Goal: Task Accomplishment & Management: Manage account settings

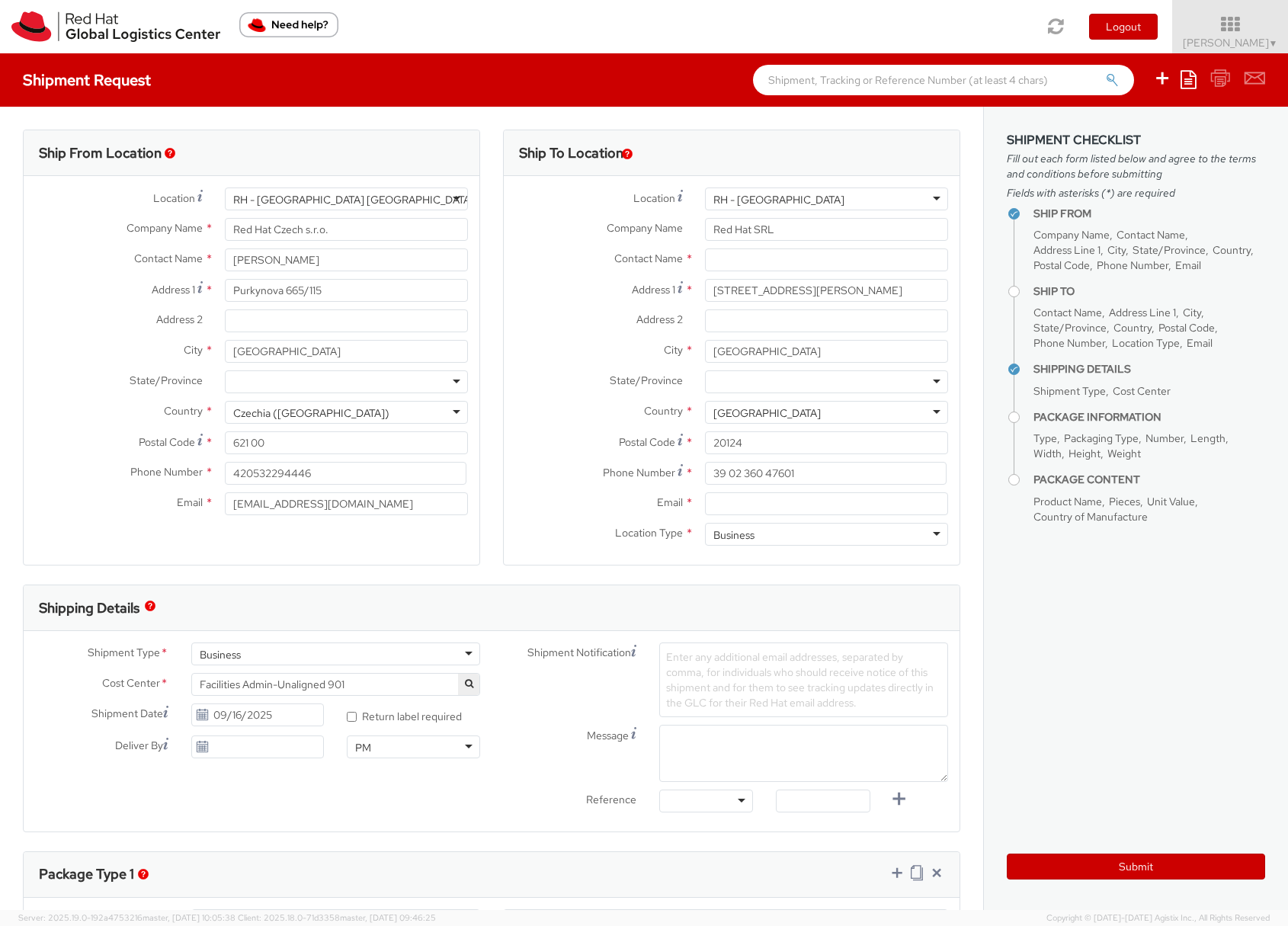
select select
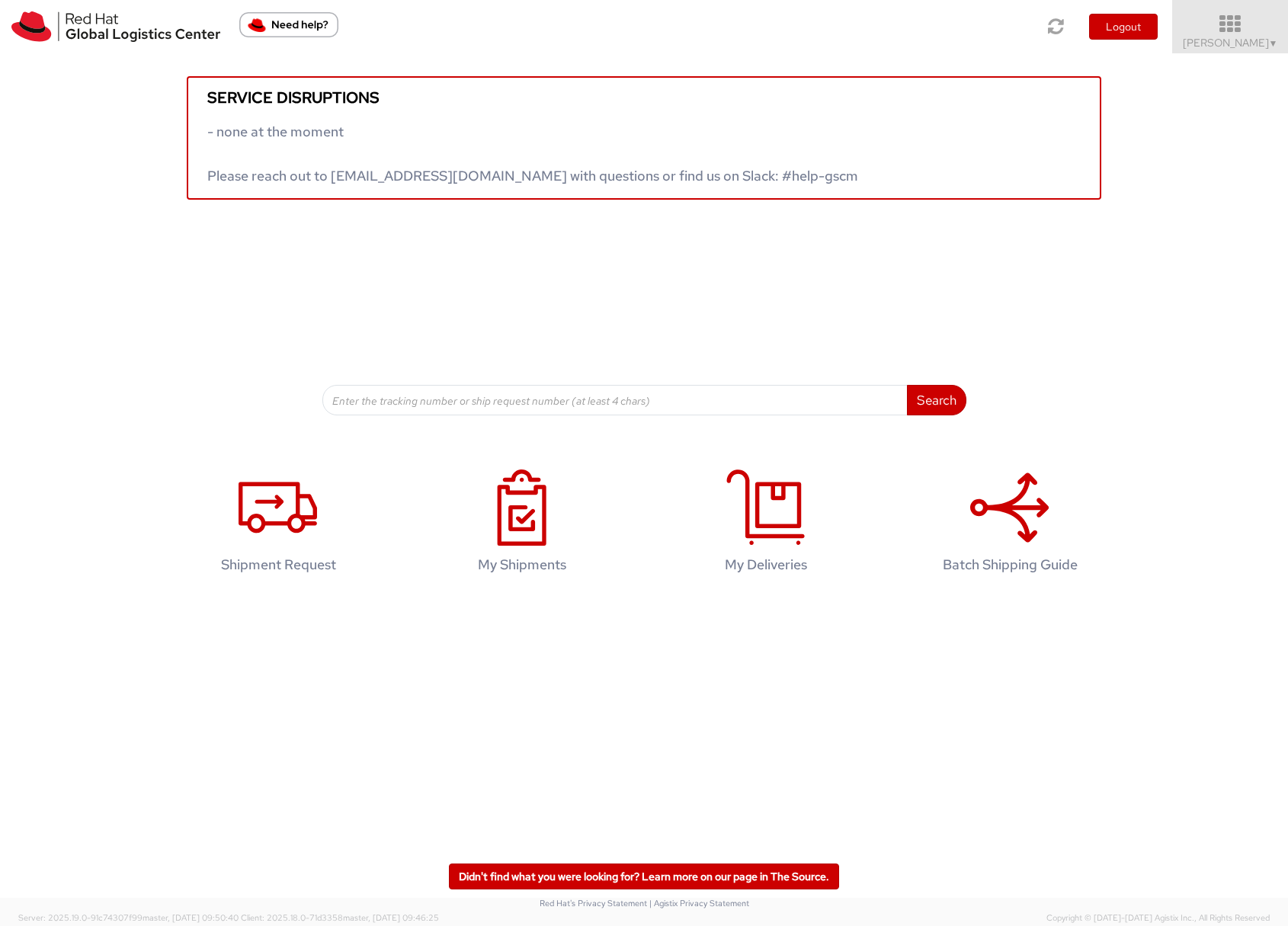
click at [1232, 40] on span "Sona Mala ▼" at bounding box center [1230, 43] width 95 height 14
click at [1238, 32] on icon at bounding box center [1231, 24] width 134 height 21
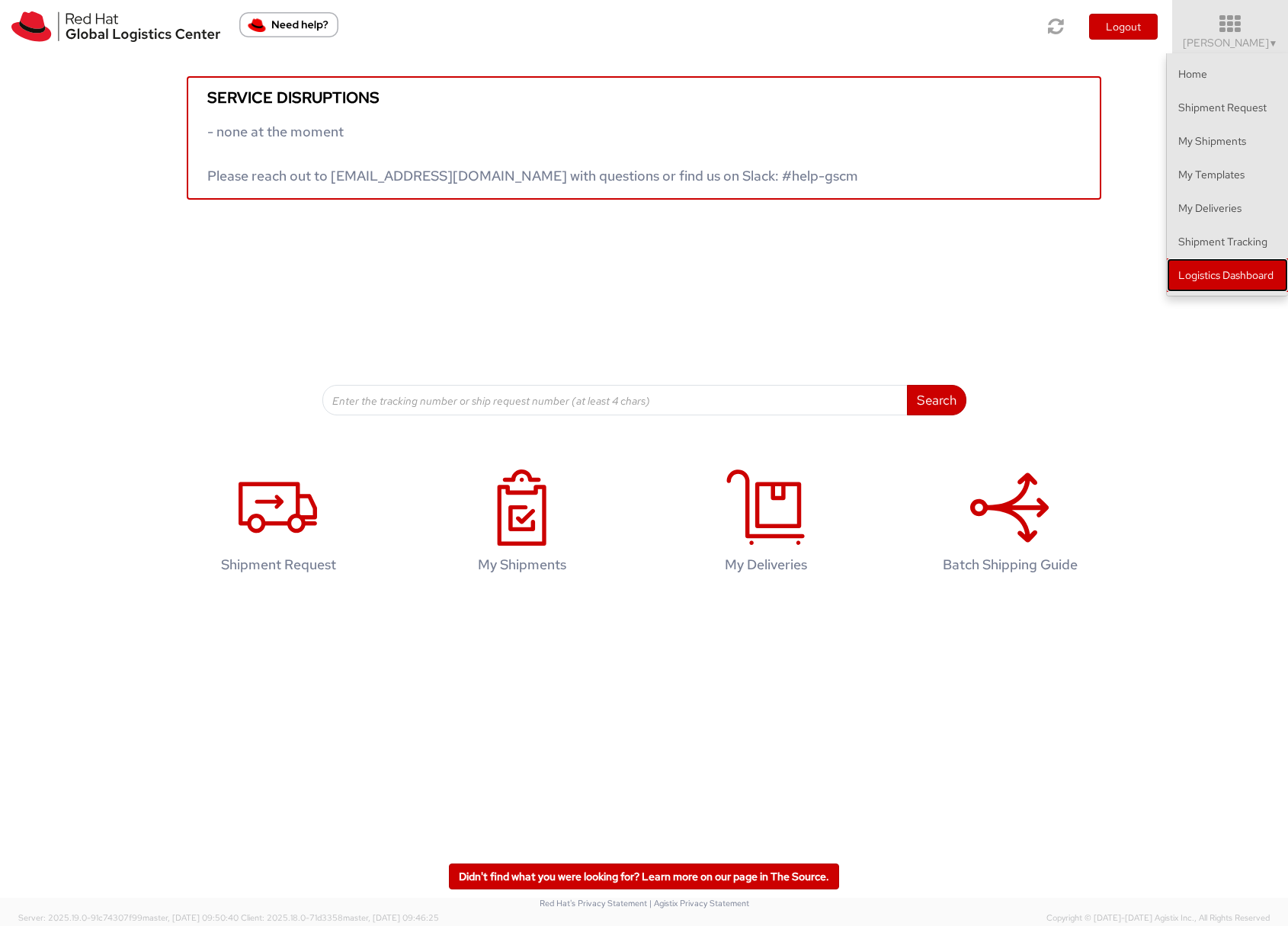
click at [1238, 282] on link "Logistics Dashboard" at bounding box center [1228, 275] width 122 height 33
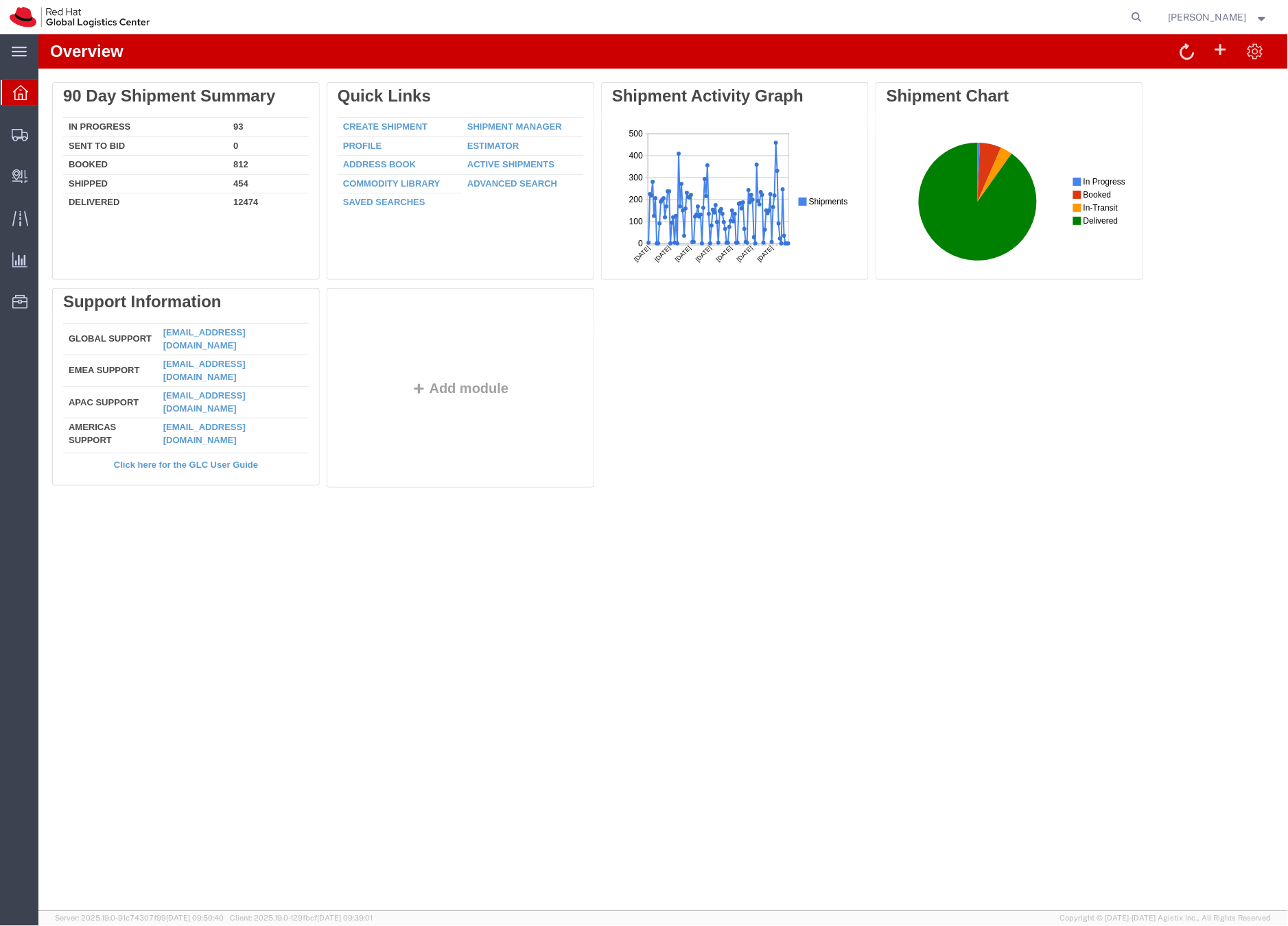
click at [1246, 20] on span "Sona Mala" at bounding box center [1219, 17] width 100 height 15
click at [9, 134] on div at bounding box center [20, 135] width 39 height 28
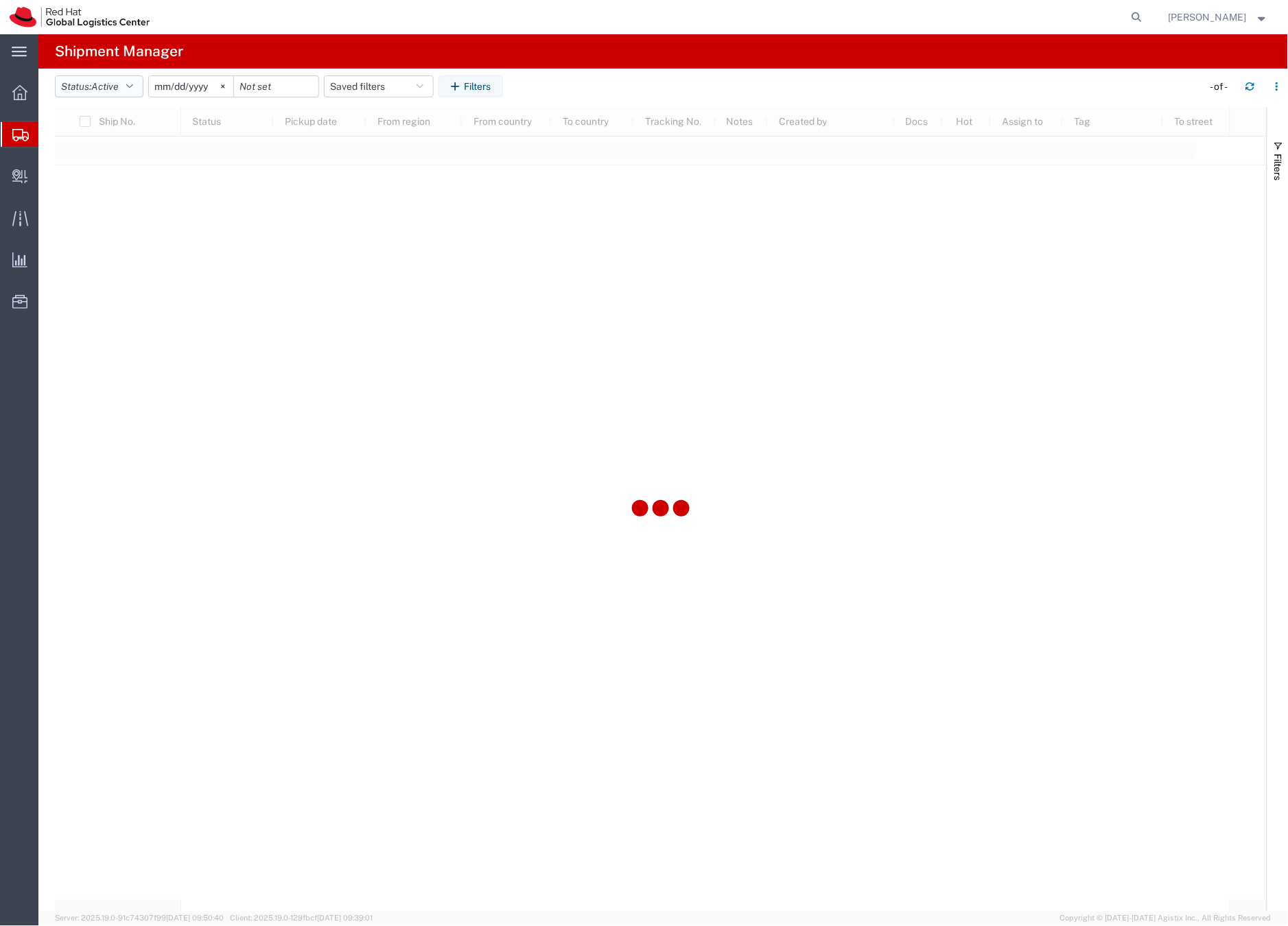
click at [126, 80] on button "Status: Active" at bounding box center [99, 86] width 89 height 22
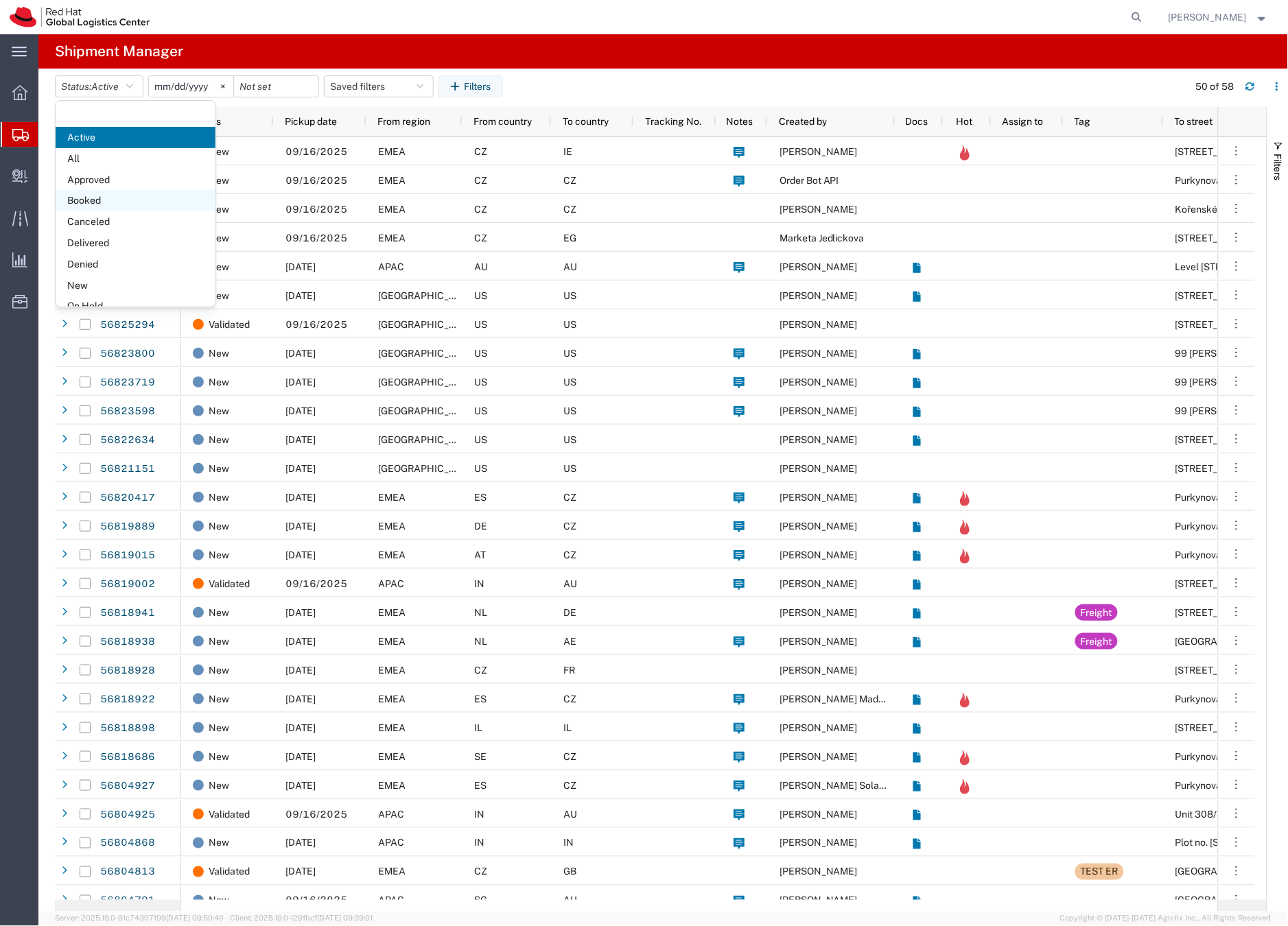
click at [91, 198] on span "Booked" at bounding box center [136, 201] width 160 height 22
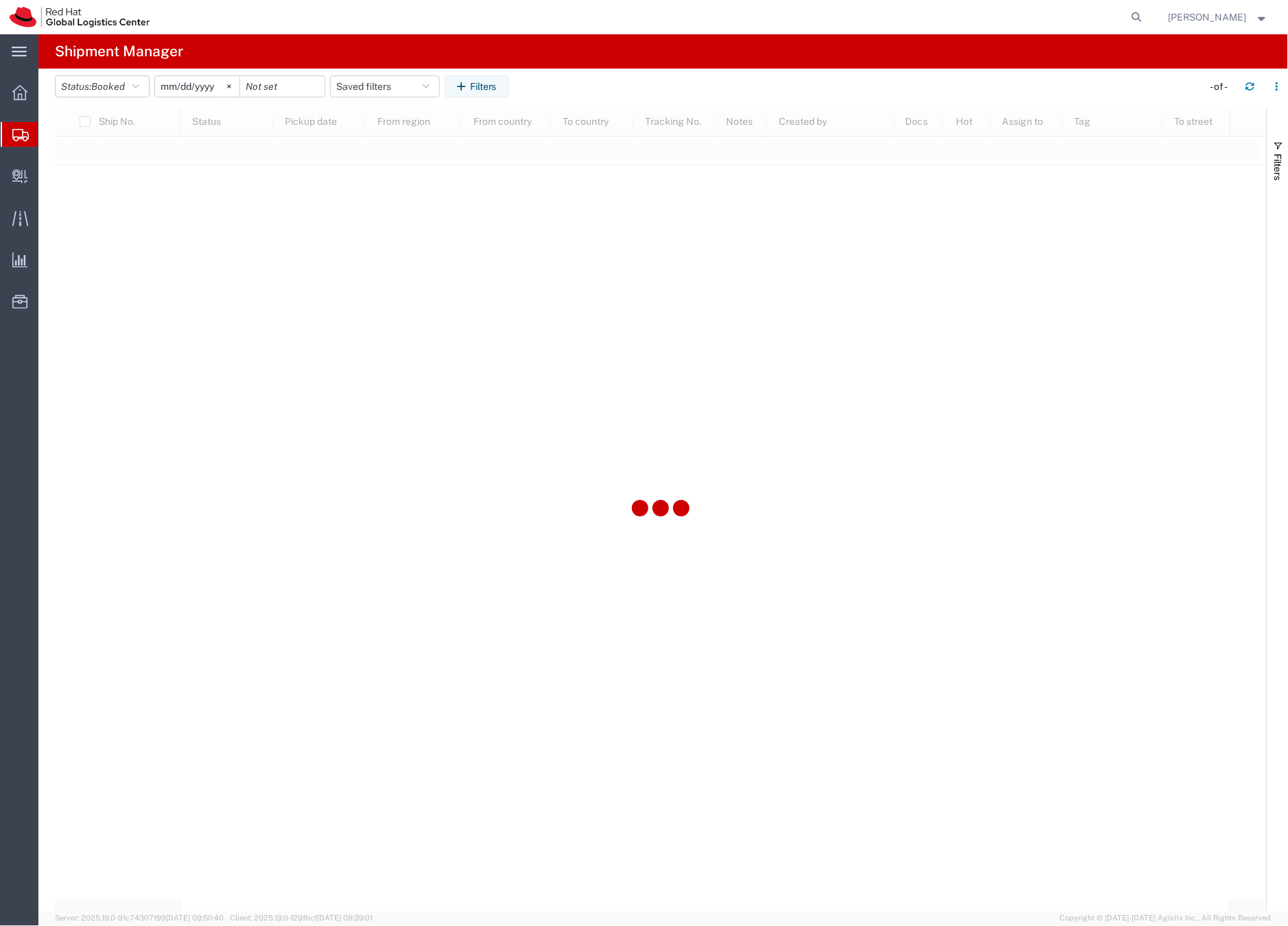
click at [198, 87] on input "2025-08-16" at bounding box center [197, 86] width 85 height 21
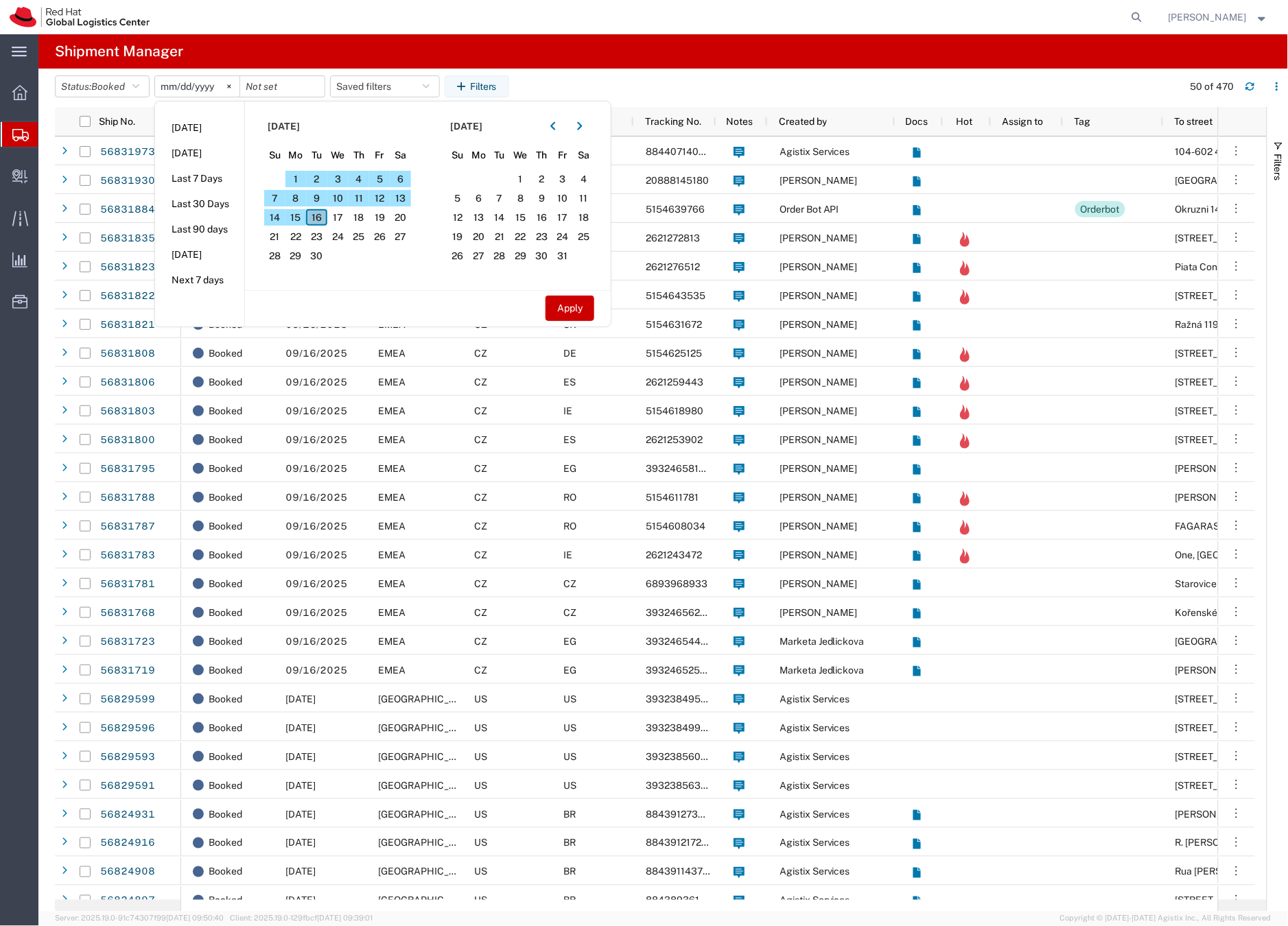
click at [320, 214] on span "16" at bounding box center [317, 217] width 22 height 16
click at [580, 309] on button "Apply" at bounding box center [569, 308] width 49 height 25
type input "2025-09-16"
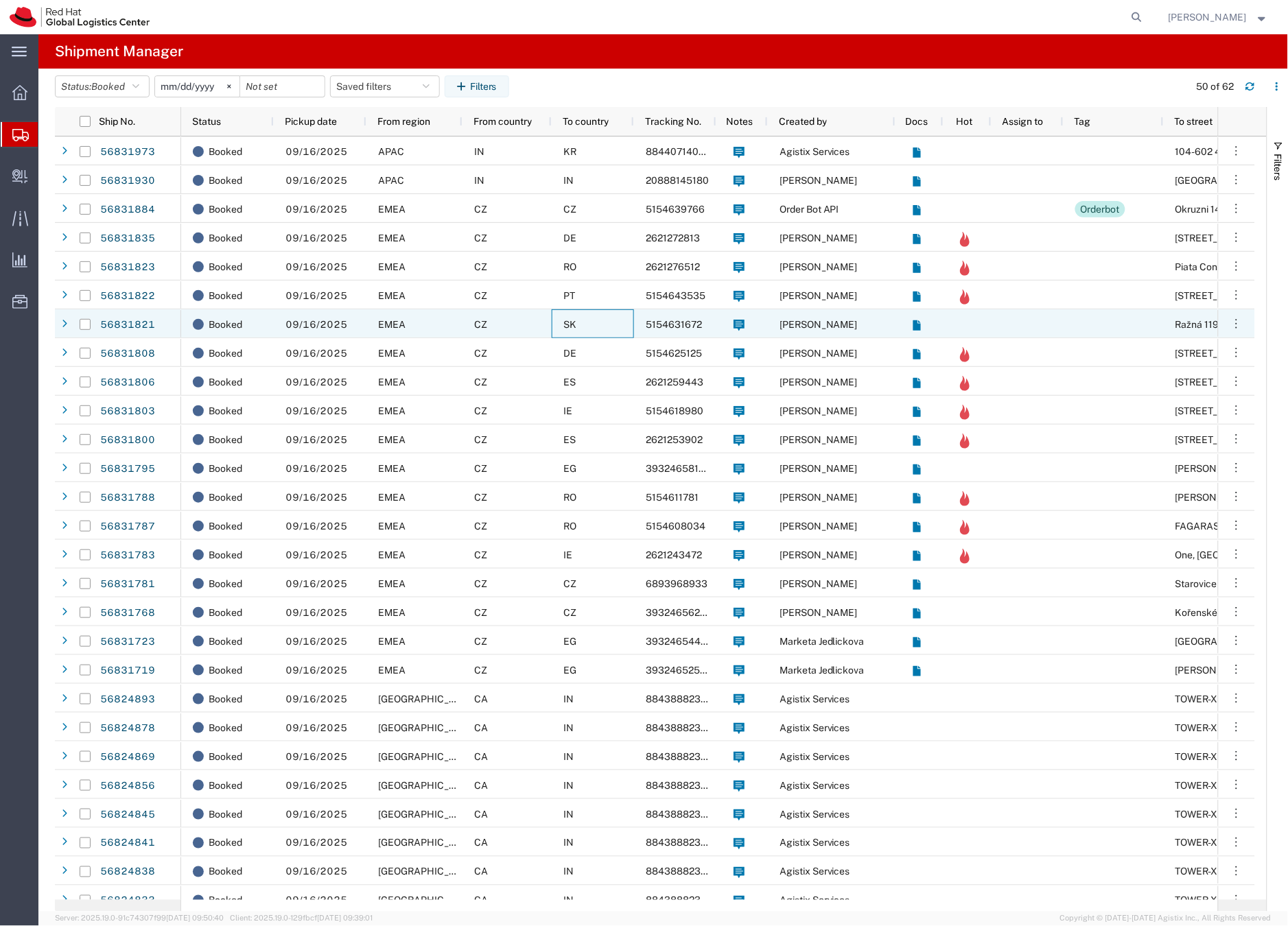
click at [580, 310] on div "SK" at bounding box center [592, 324] width 82 height 29
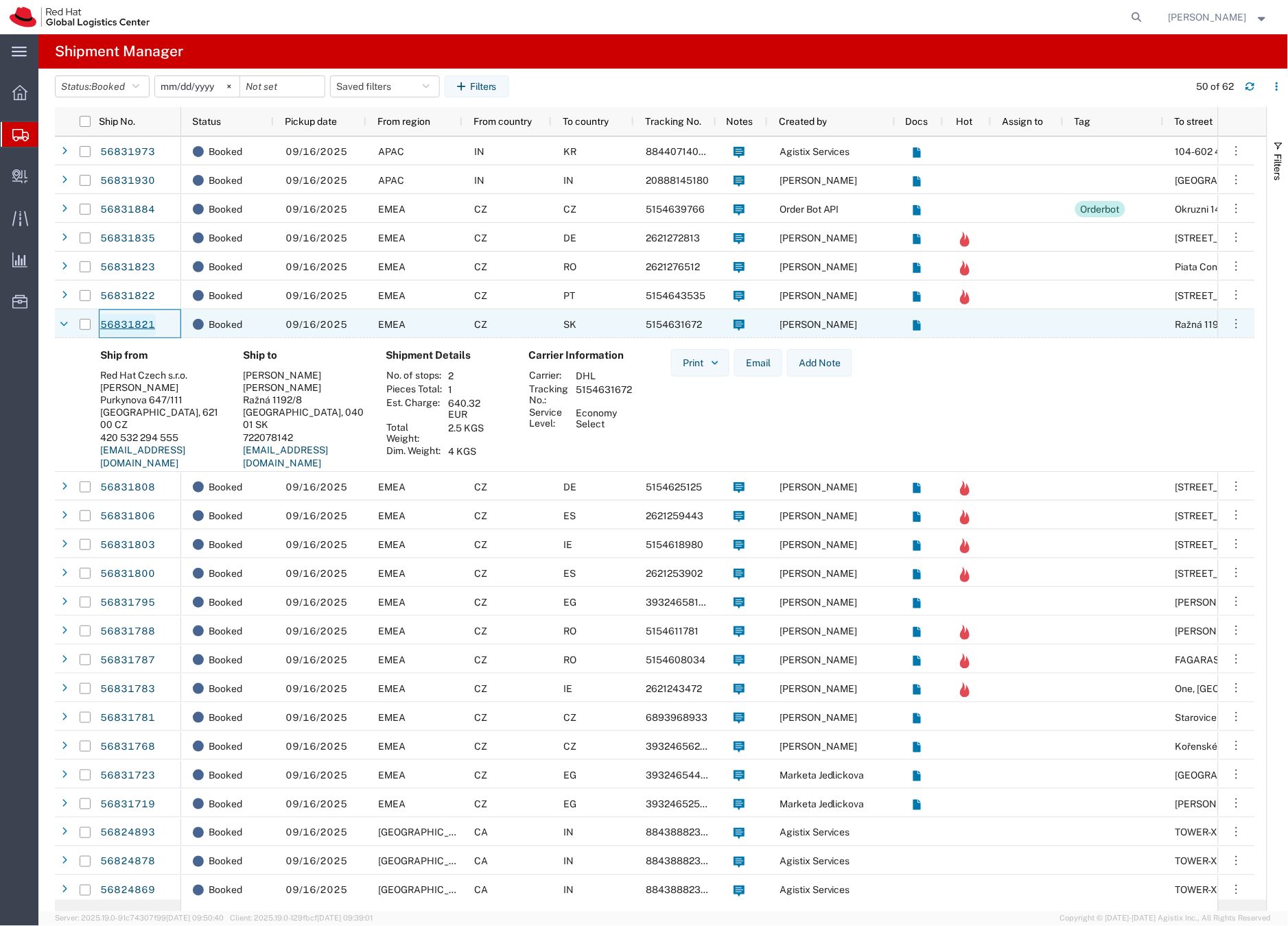
click at [136, 324] on link "56831821" at bounding box center [127, 325] width 56 height 22
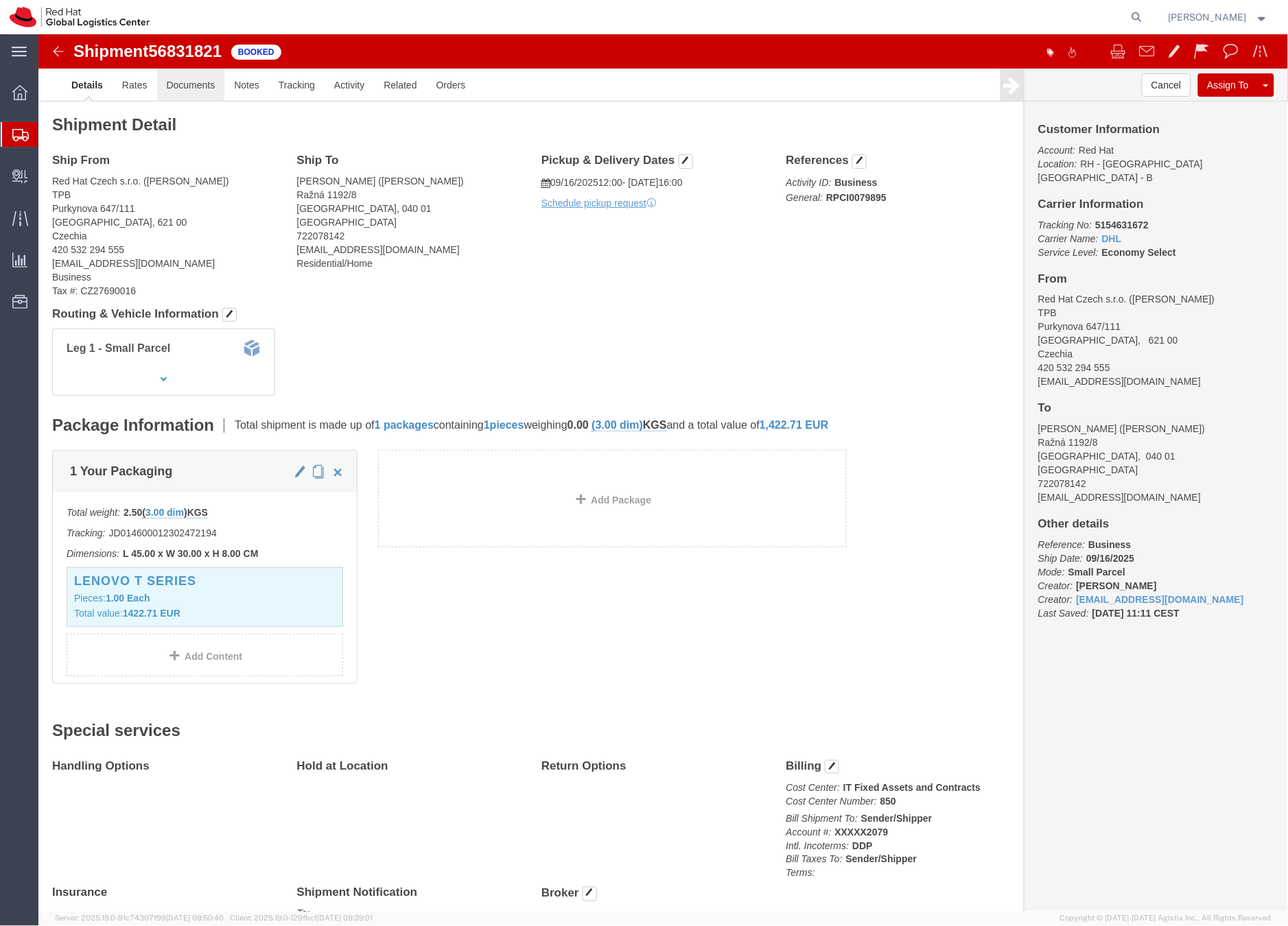
click link "Documents"
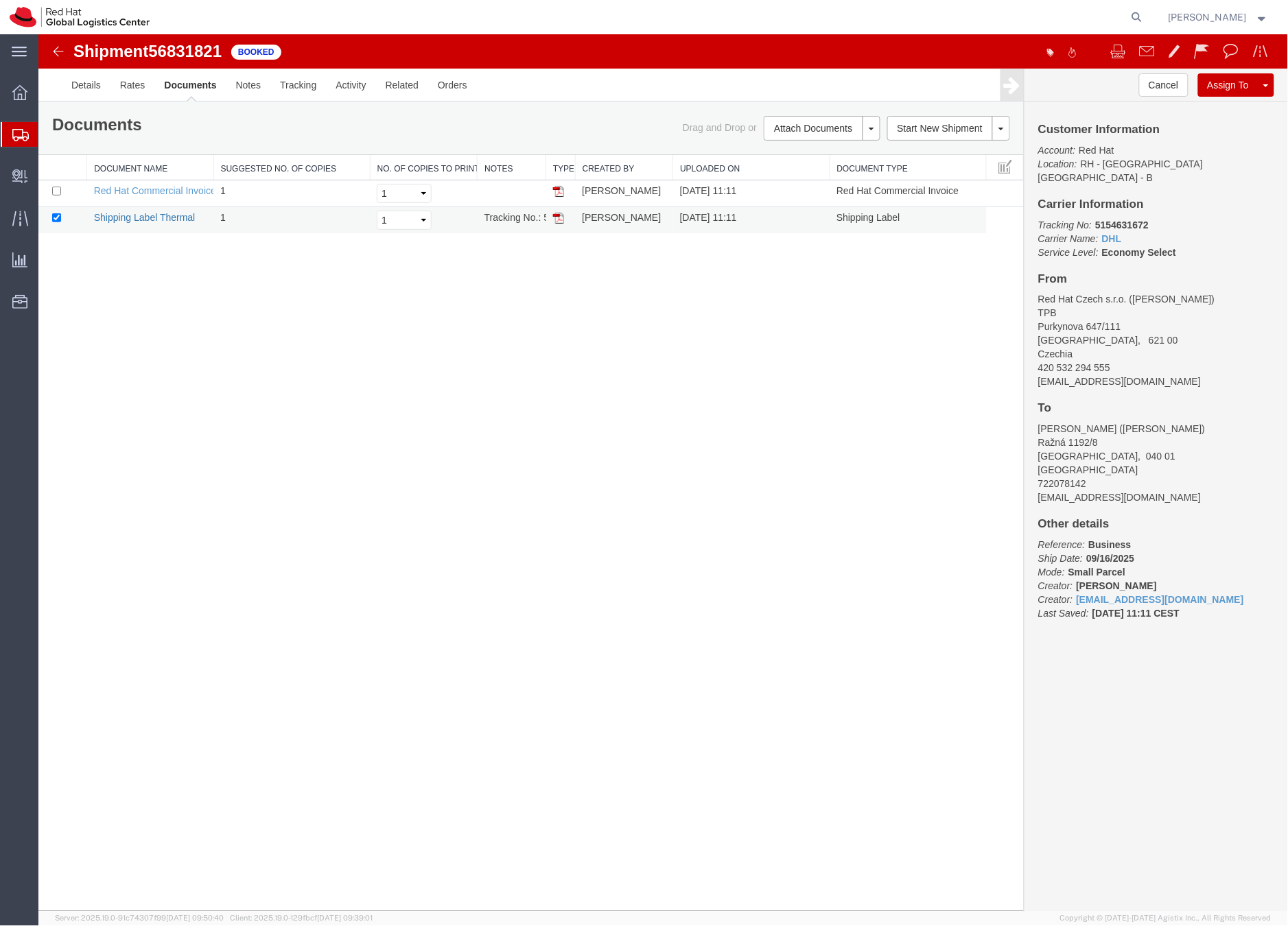
click at [146, 219] on link "Shipping Label Thermal" at bounding box center [144, 216] width 102 height 11
click at [22, 132] on icon at bounding box center [20, 135] width 16 height 12
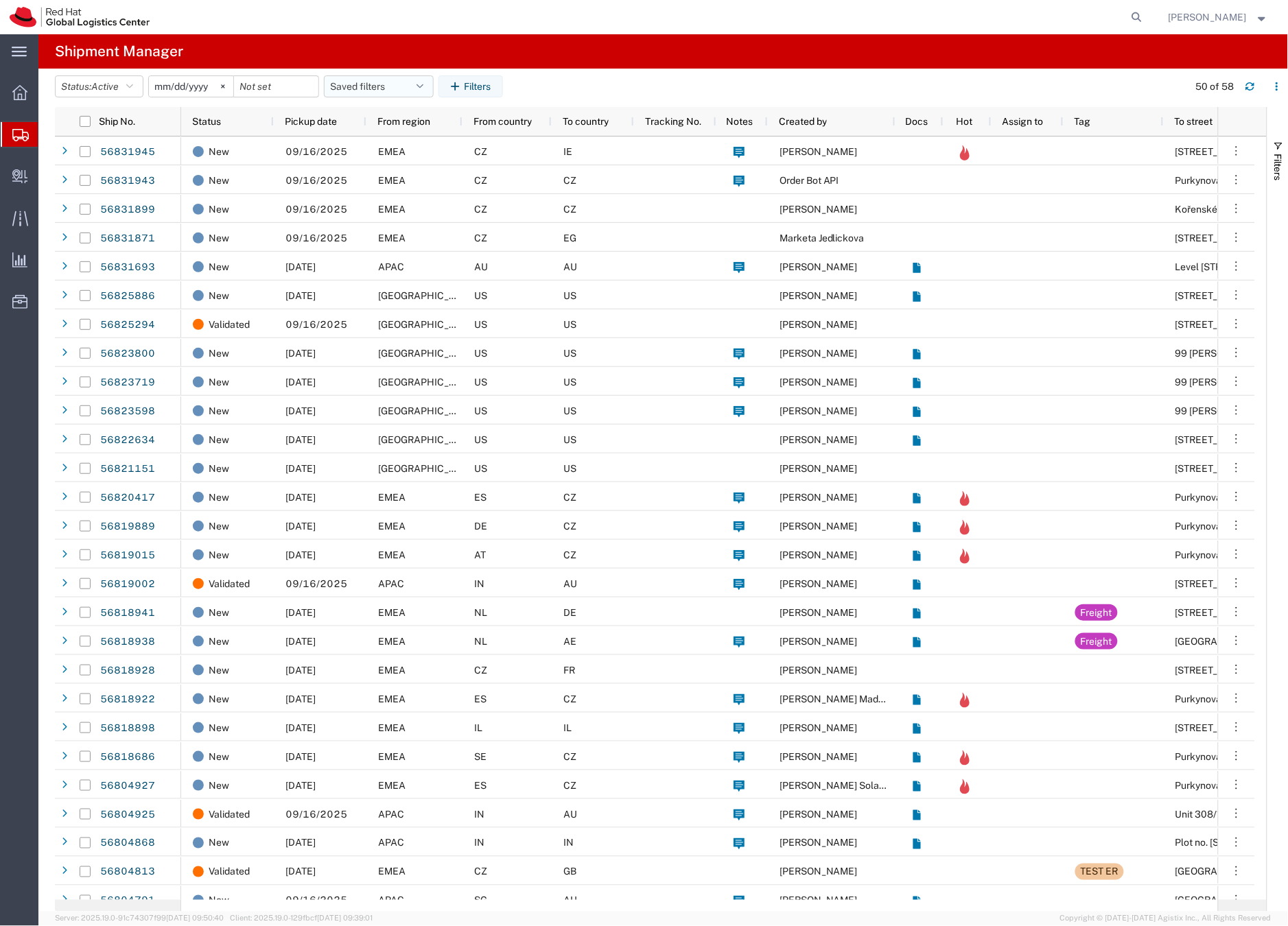
click at [336, 86] on button "Saved filters" at bounding box center [378, 86] width 110 height 22
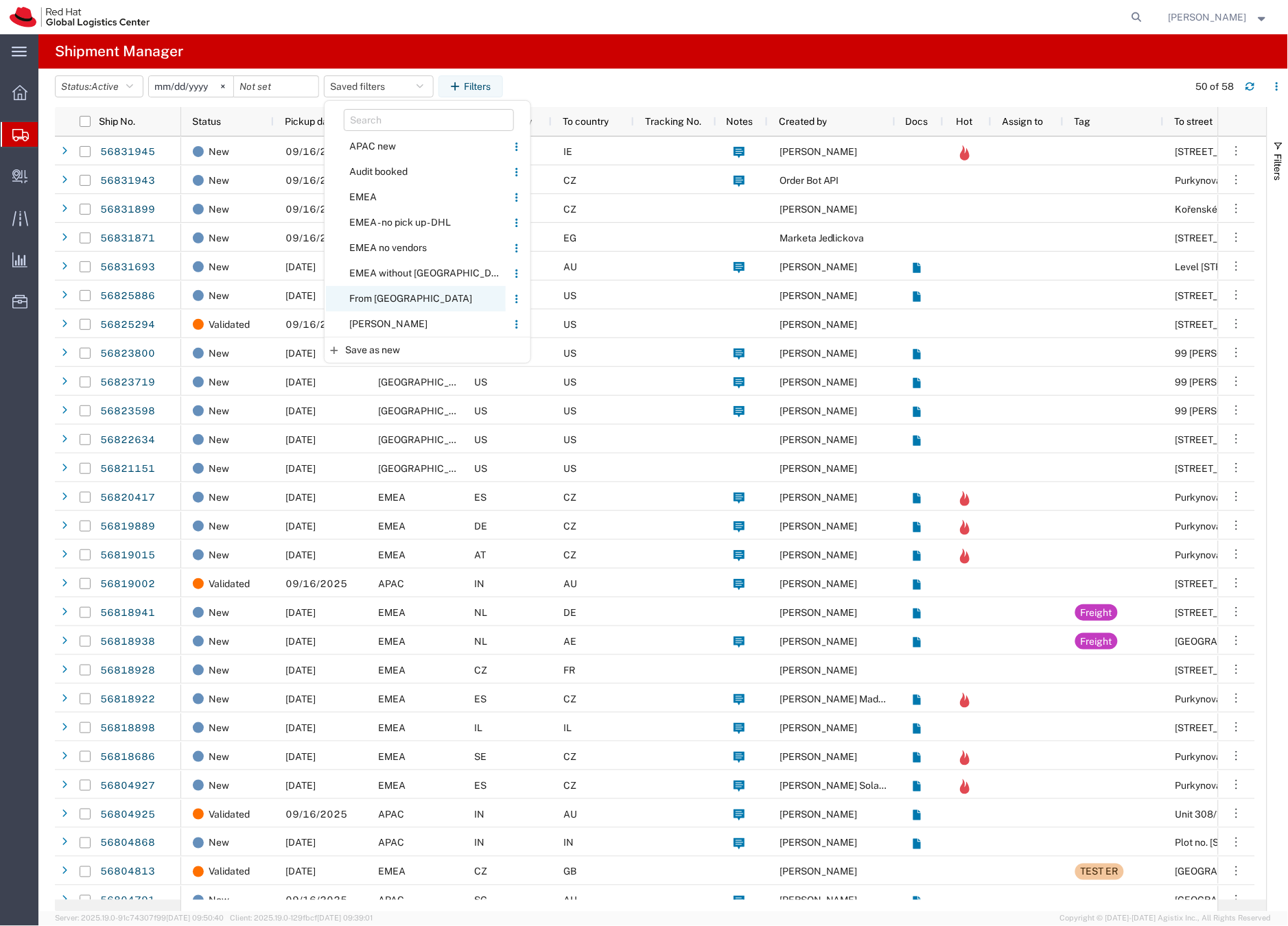
click at [374, 301] on span "From CZ" at bounding box center [415, 298] width 179 height 25
type input "2020-05-05"
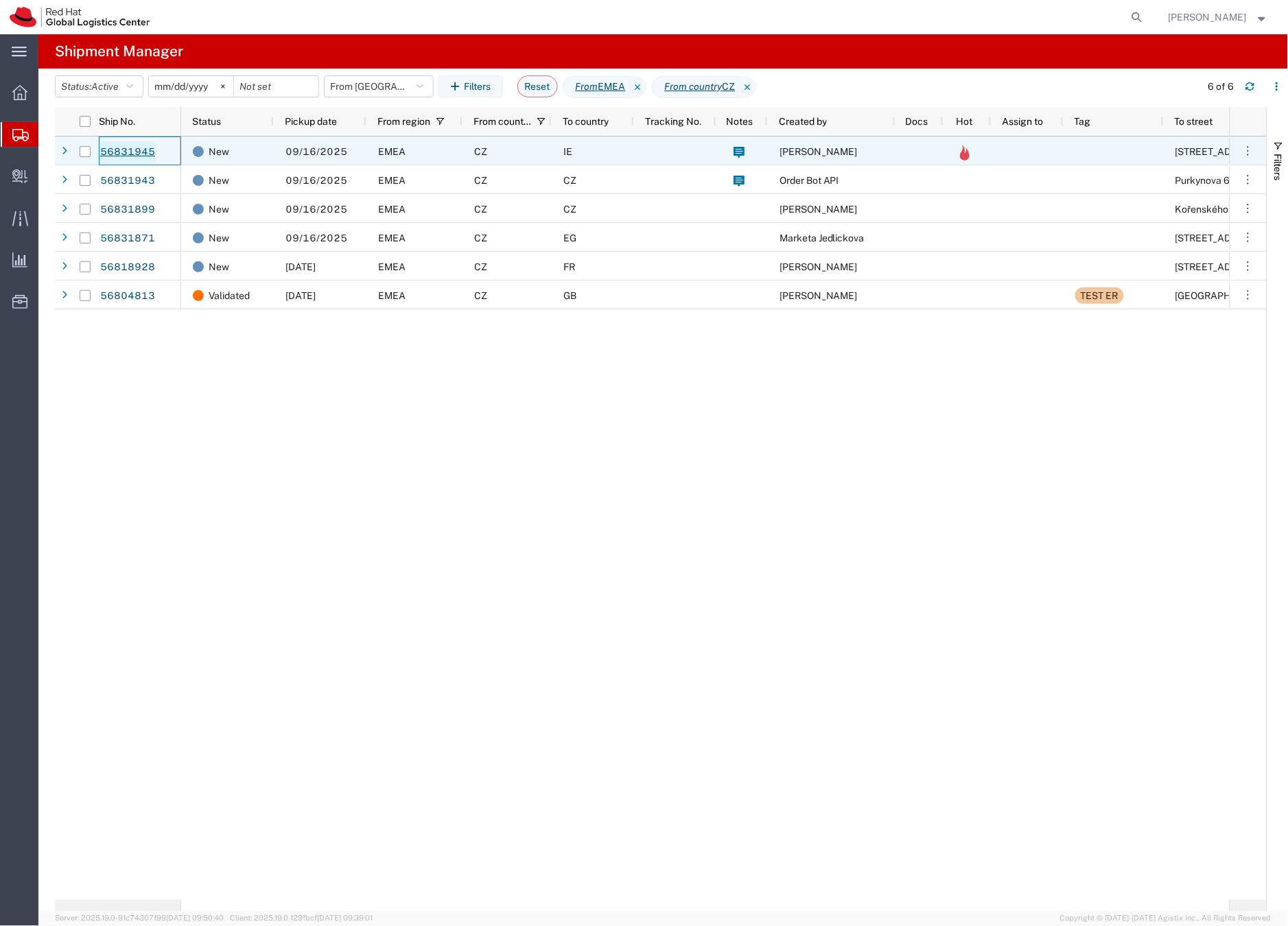
click at [139, 149] on link "56831945" at bounding box center [127, 152] width 56 height 22
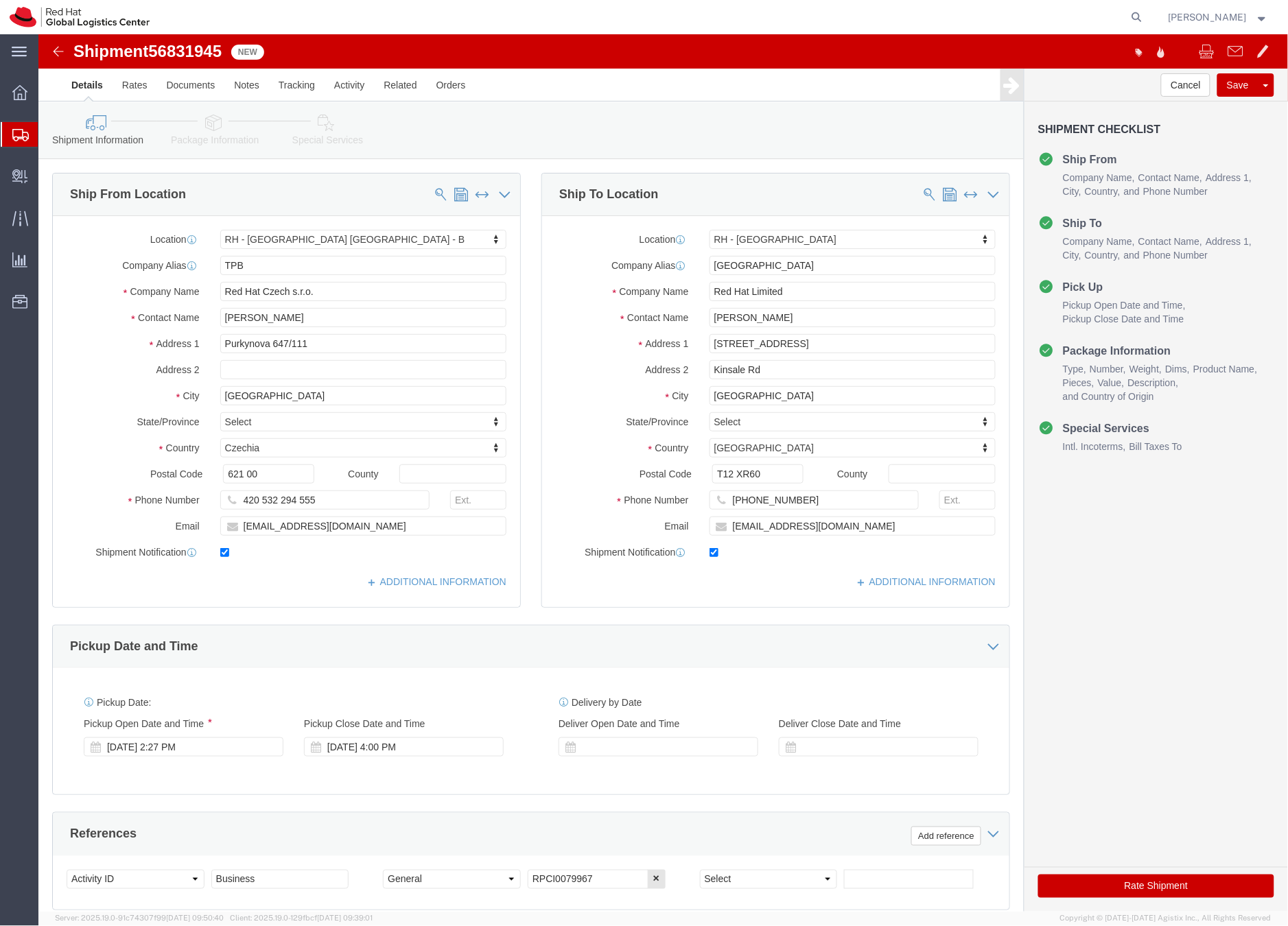
select select "38036"
select select "37944"
click icon
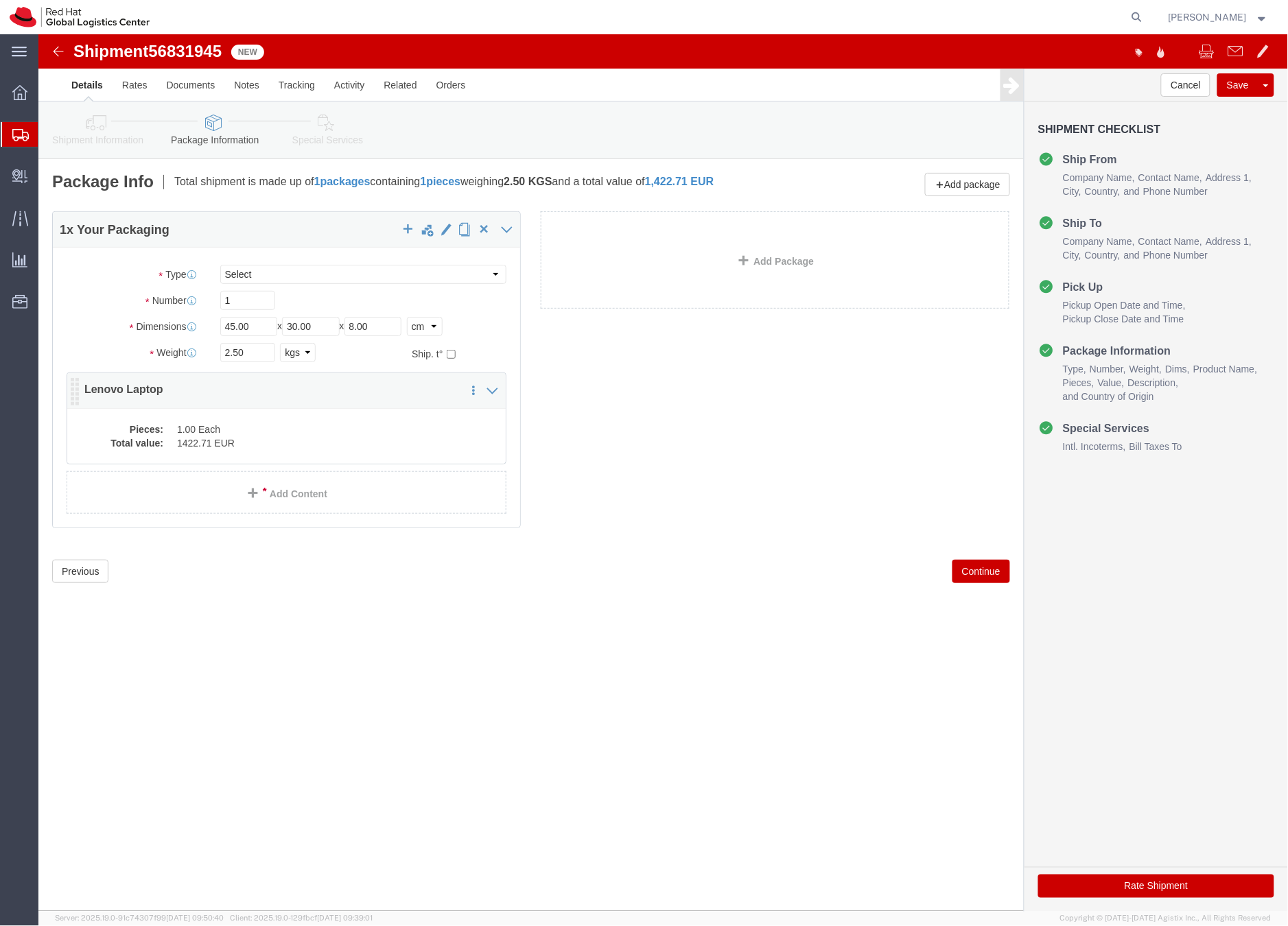
click dd "1422.71 EUR"
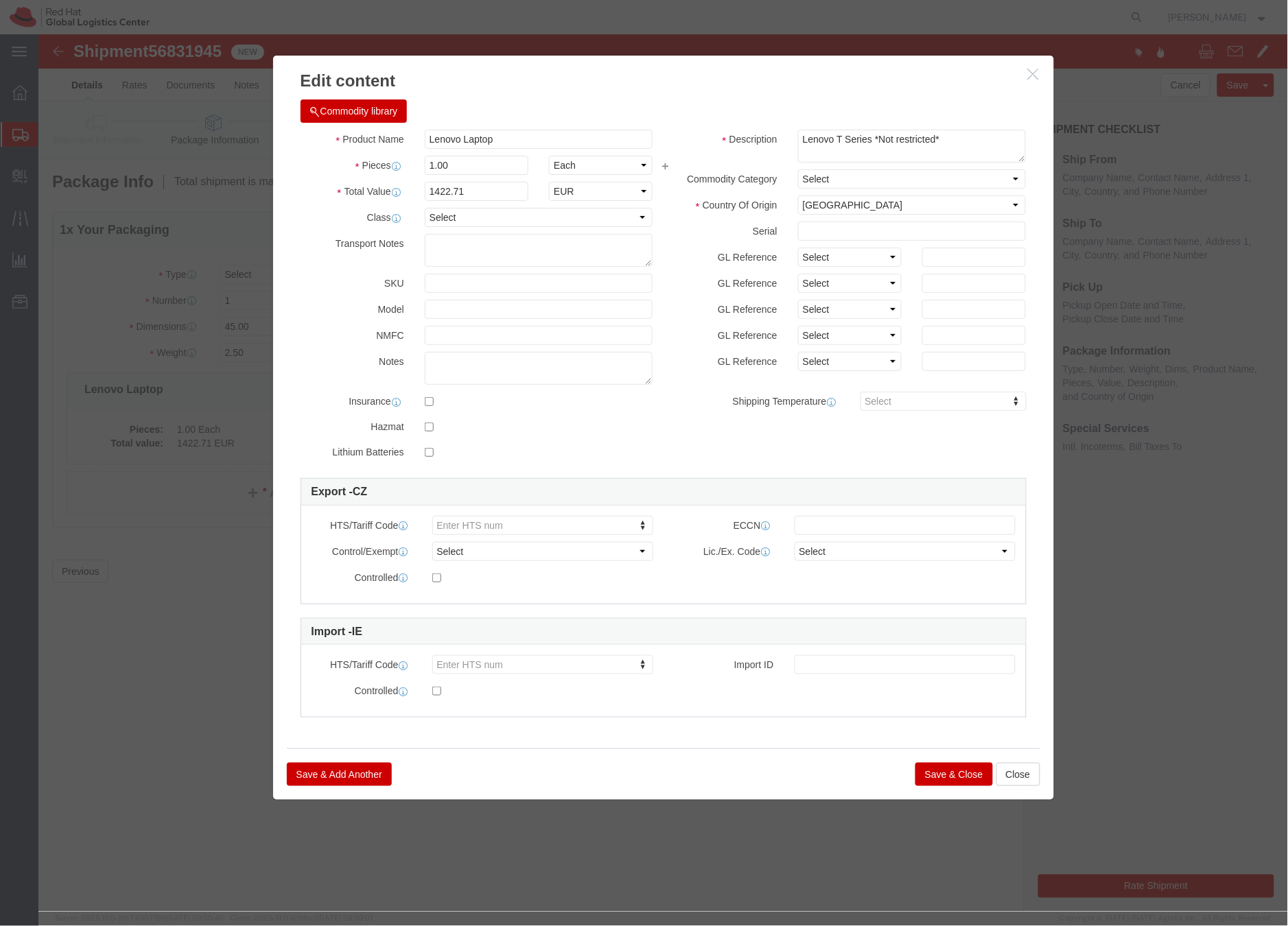
click button "Save & Close"
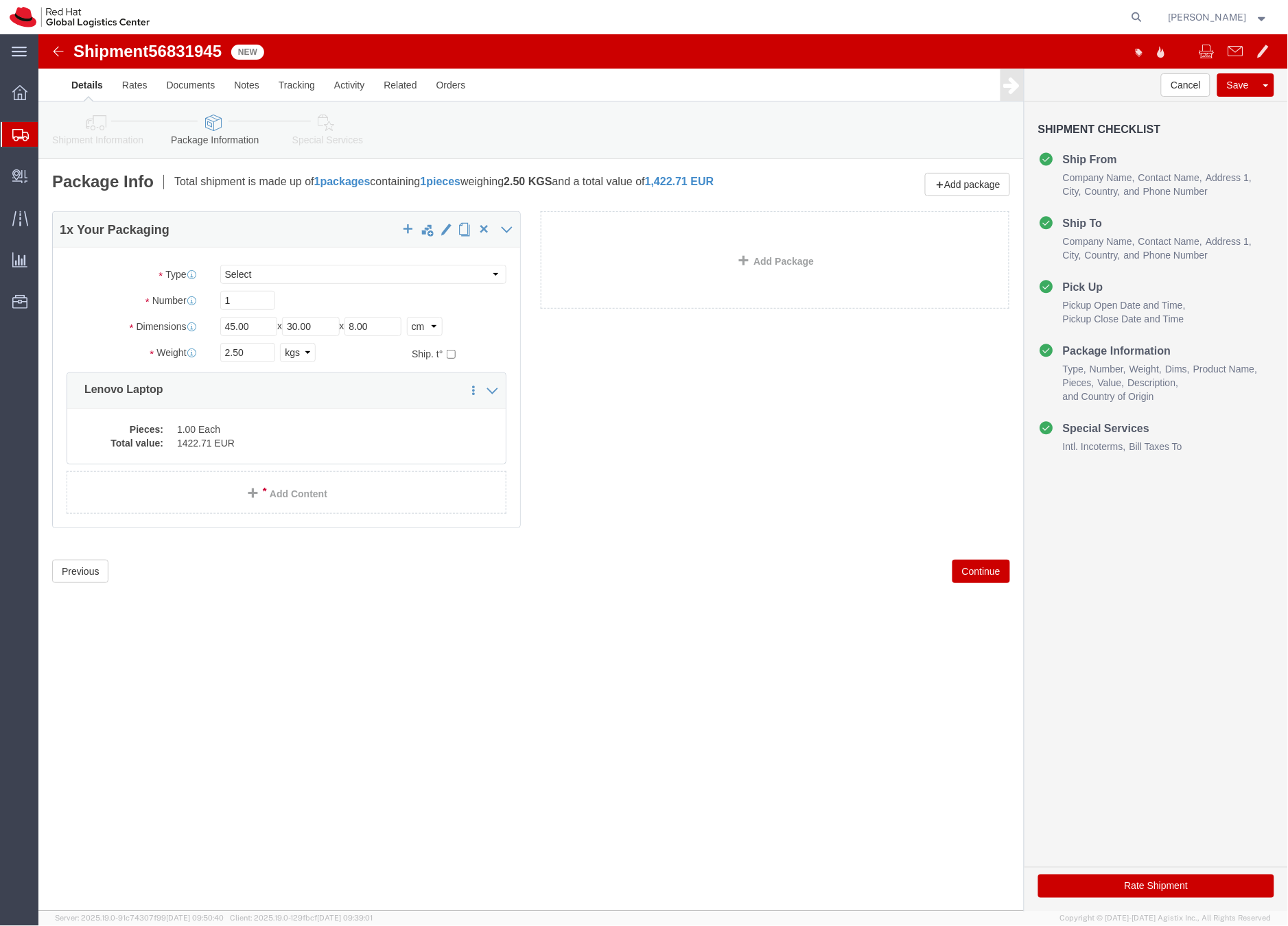
click icon
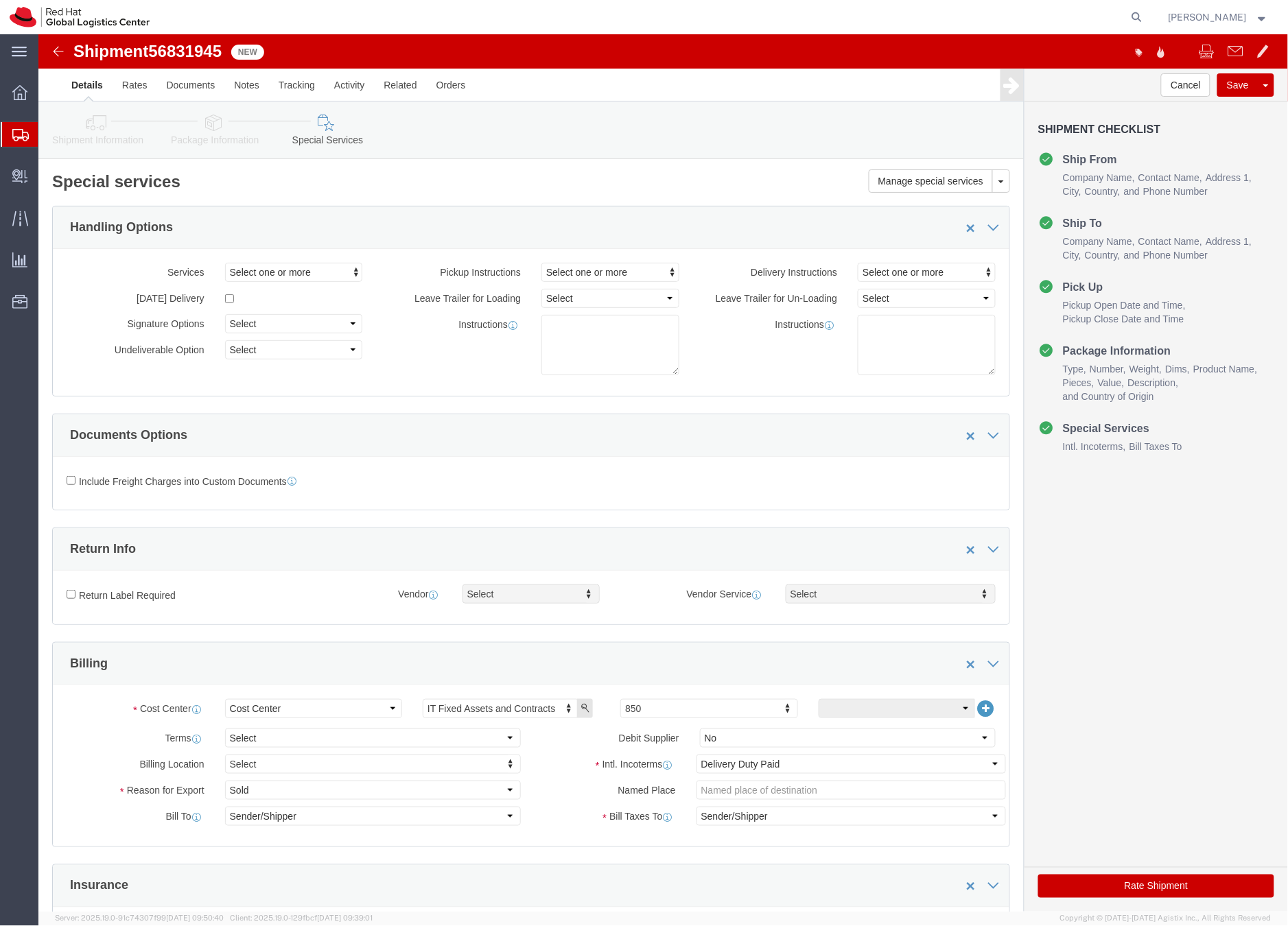
click button "Rate Shipment"
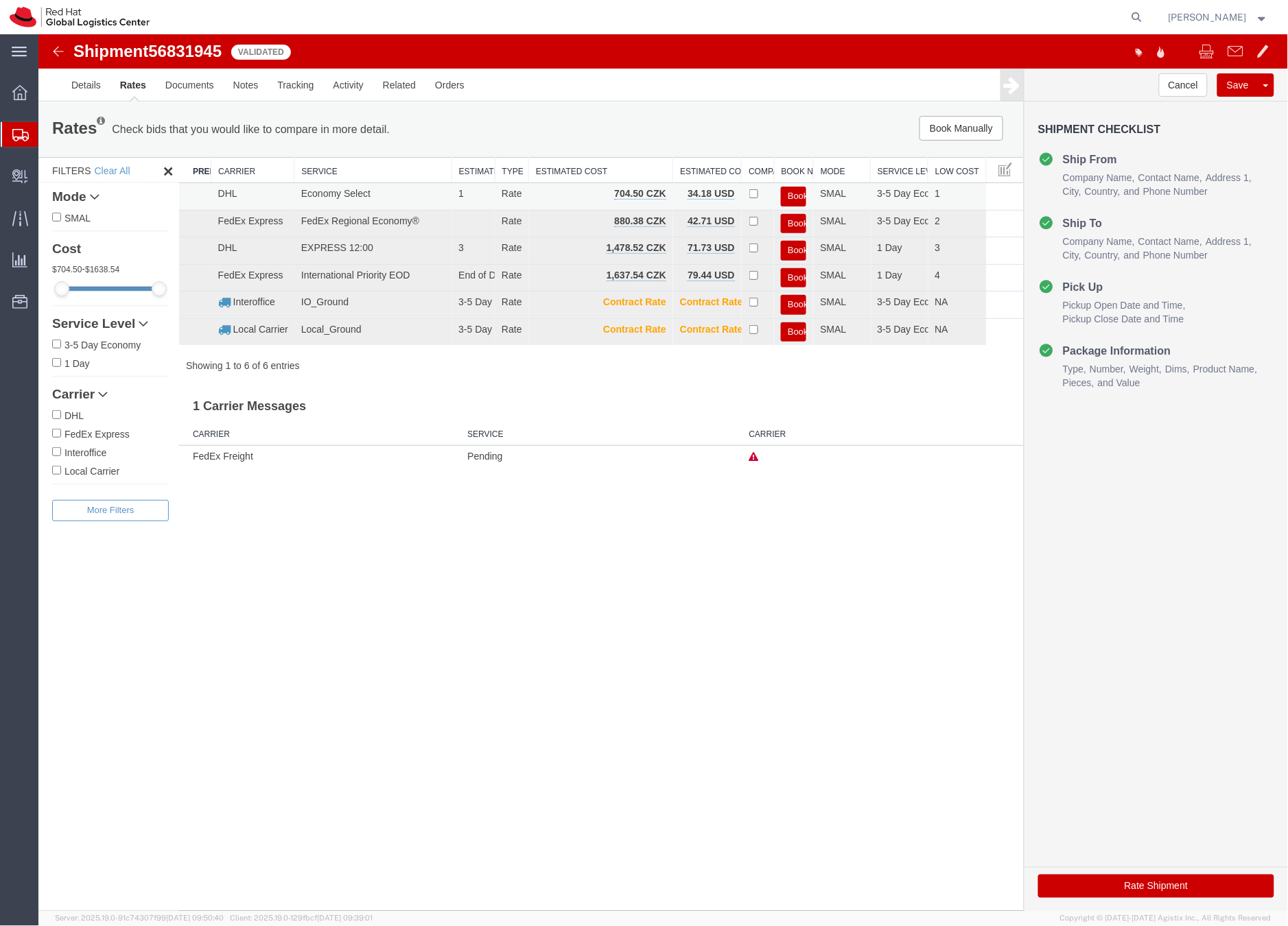
click at [794, 191] on button "Book" at bounding box center [793, 196] width 25 height 20
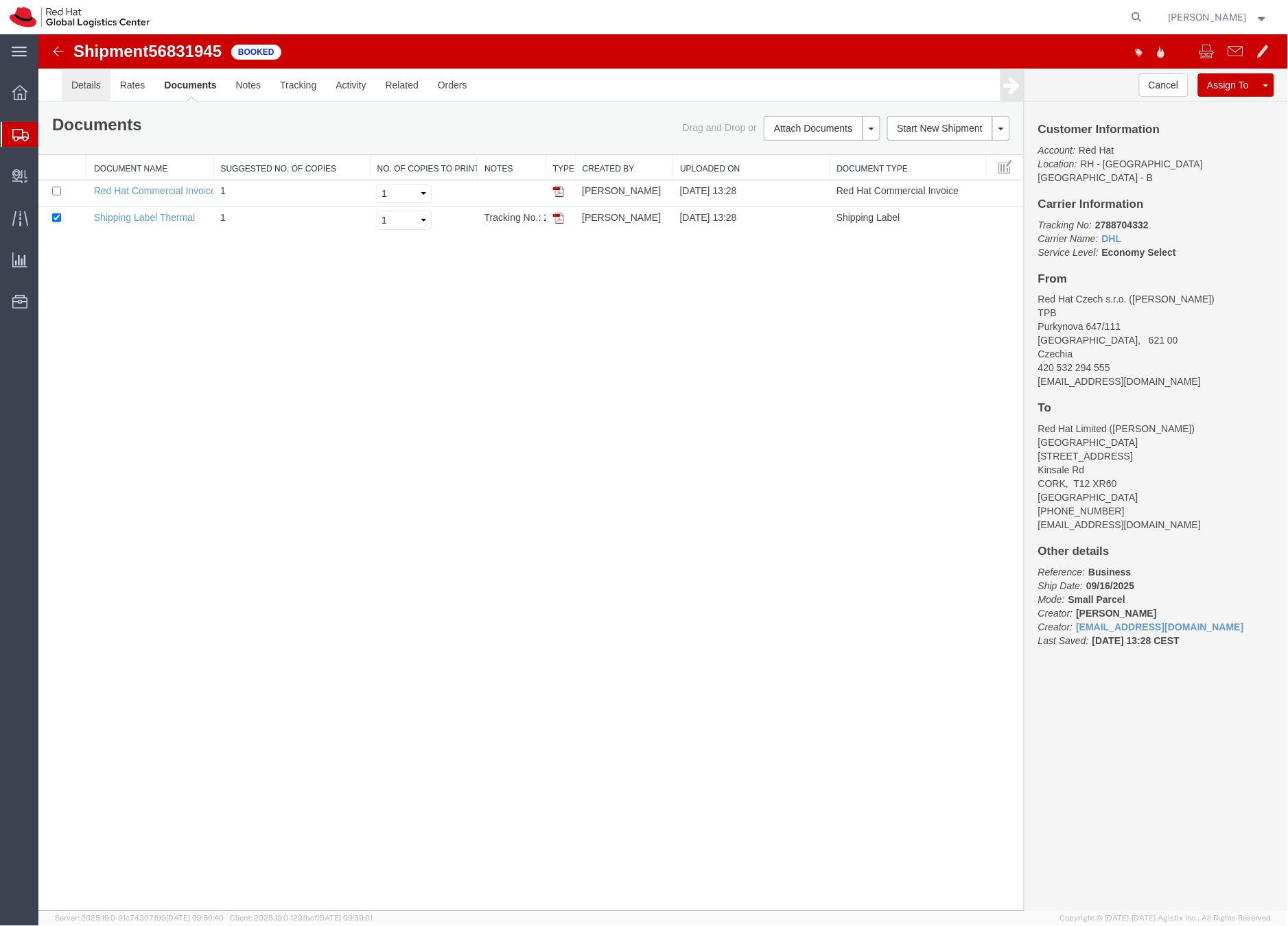
click at [86, 85] on link "Details" at bounding box center [85, 84] width 49 height 33
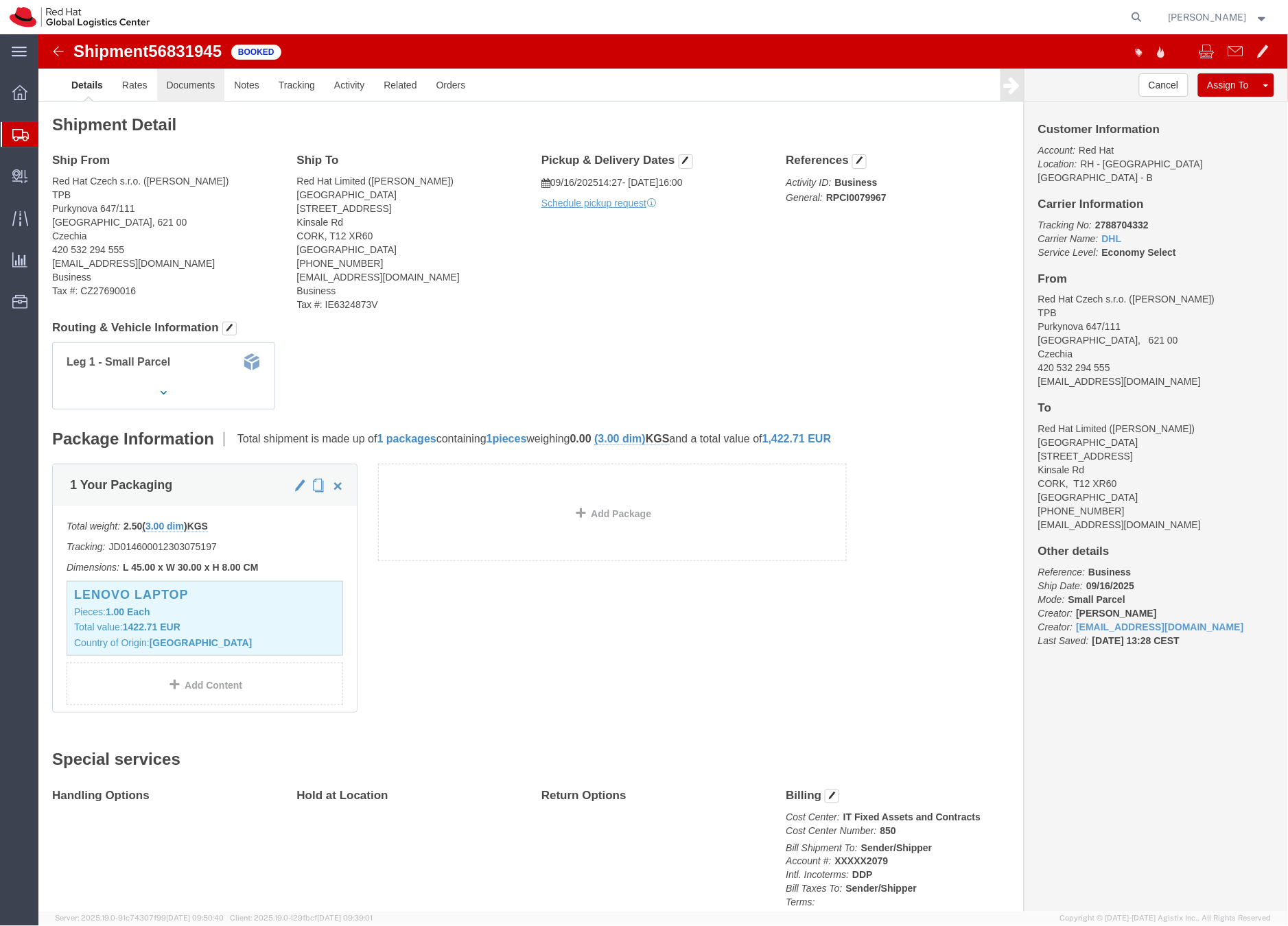
click link "Documents"
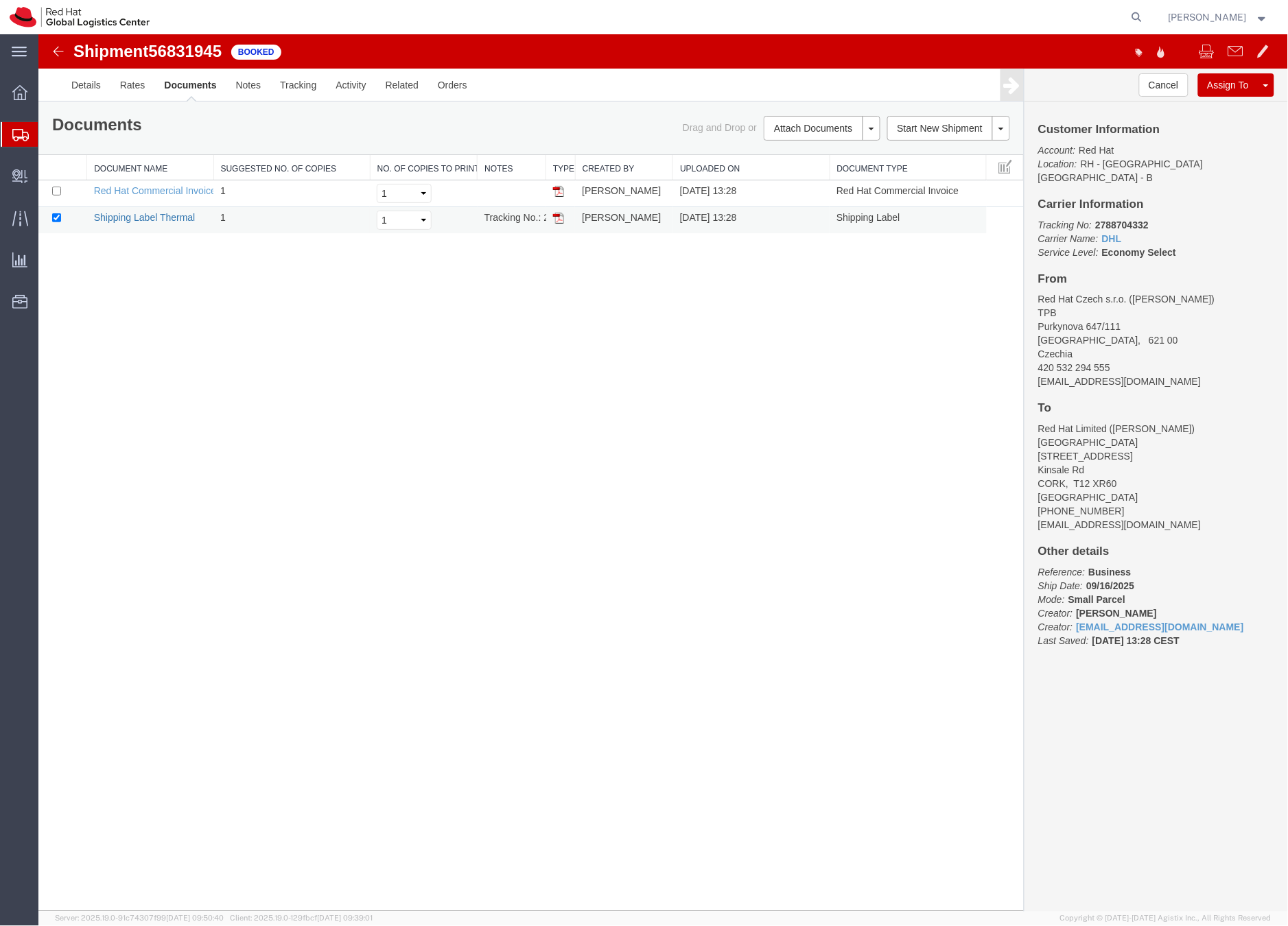
click at [167, 219] on link "Shipping Label Thermal" at bounding box center [144, 216] width 102 height 11
click at [18, 137] on icon at bounding box center [20, 135] width 16 height 12
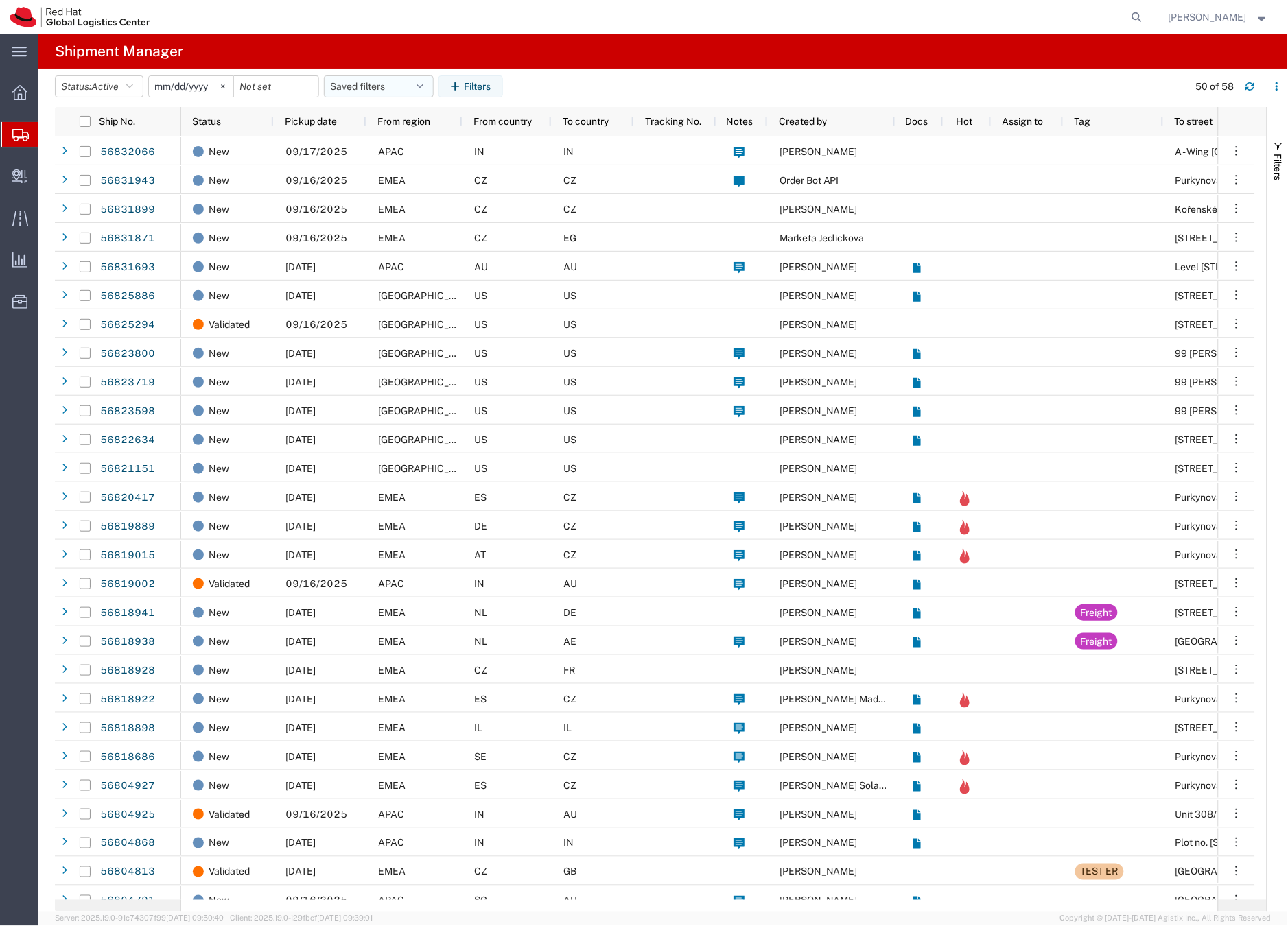
click at [393, 89] on button "Saved filters" at bounding box center [378, 86] width 110 height 22
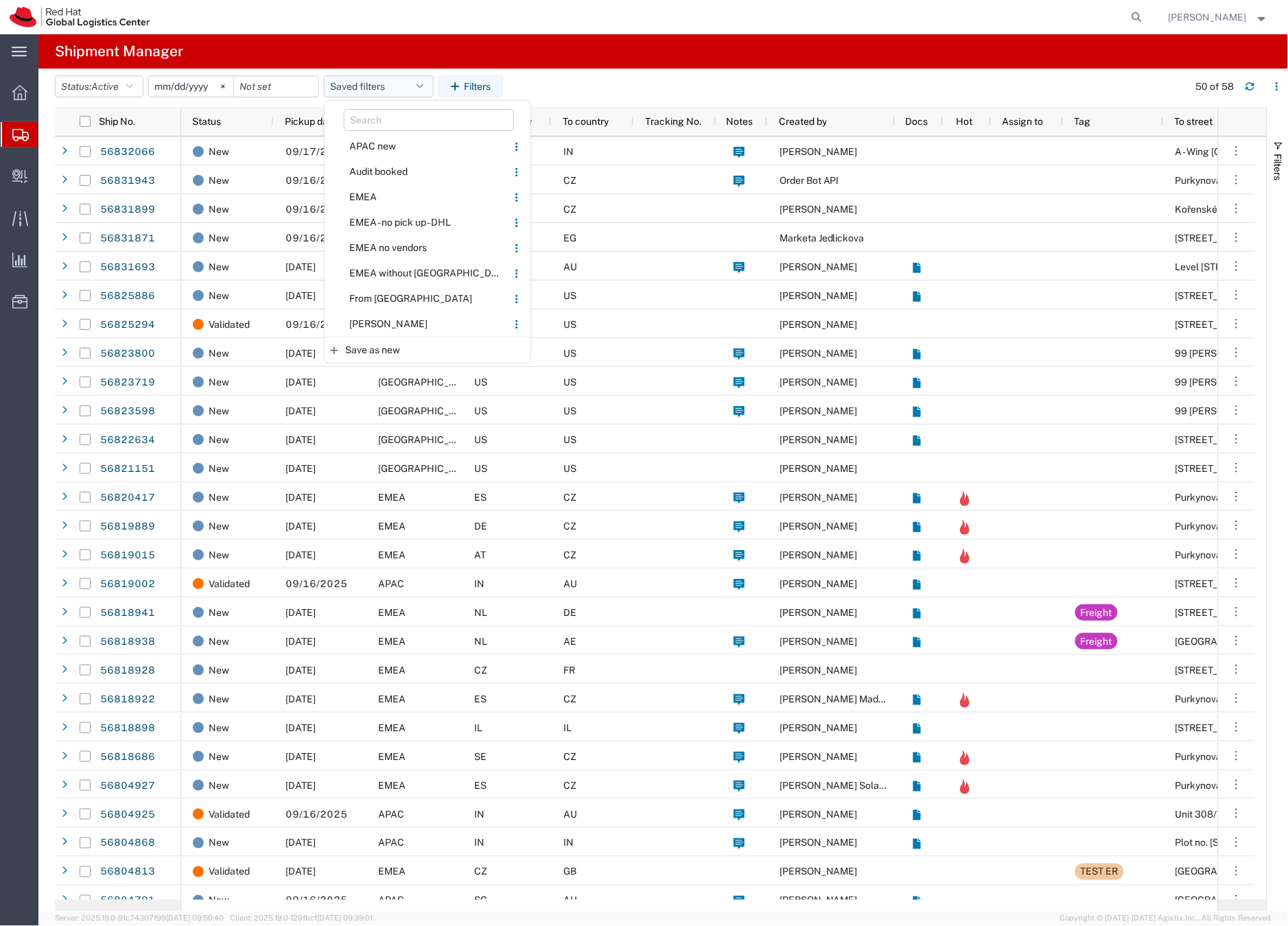
click at [339, 79] on button "Saved filters" at bounding box center [378, 86] width 110 height 22
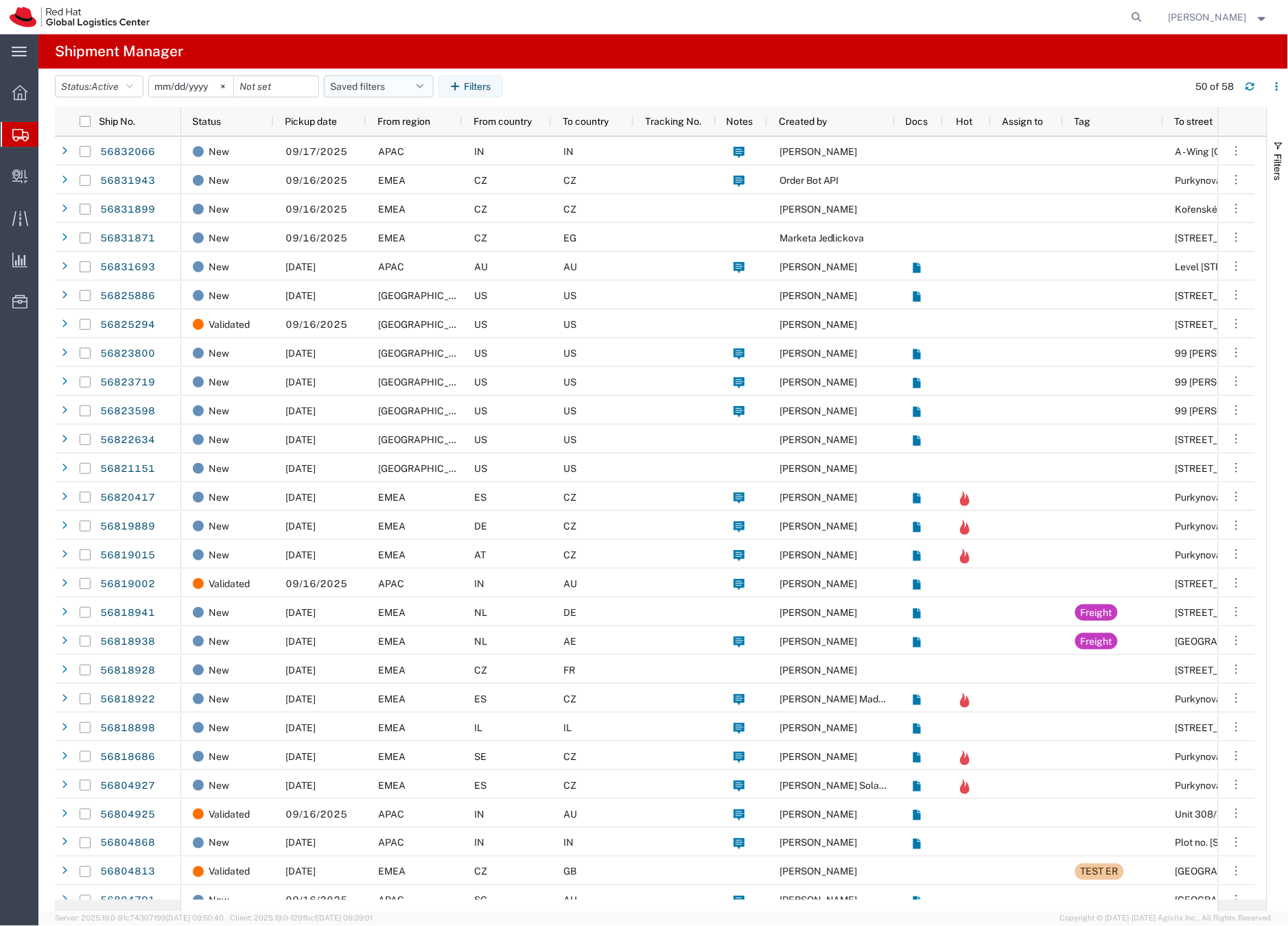
click at [352, 86] on button "Saved filters" at bounding box center [378, 86] width 110 height 22
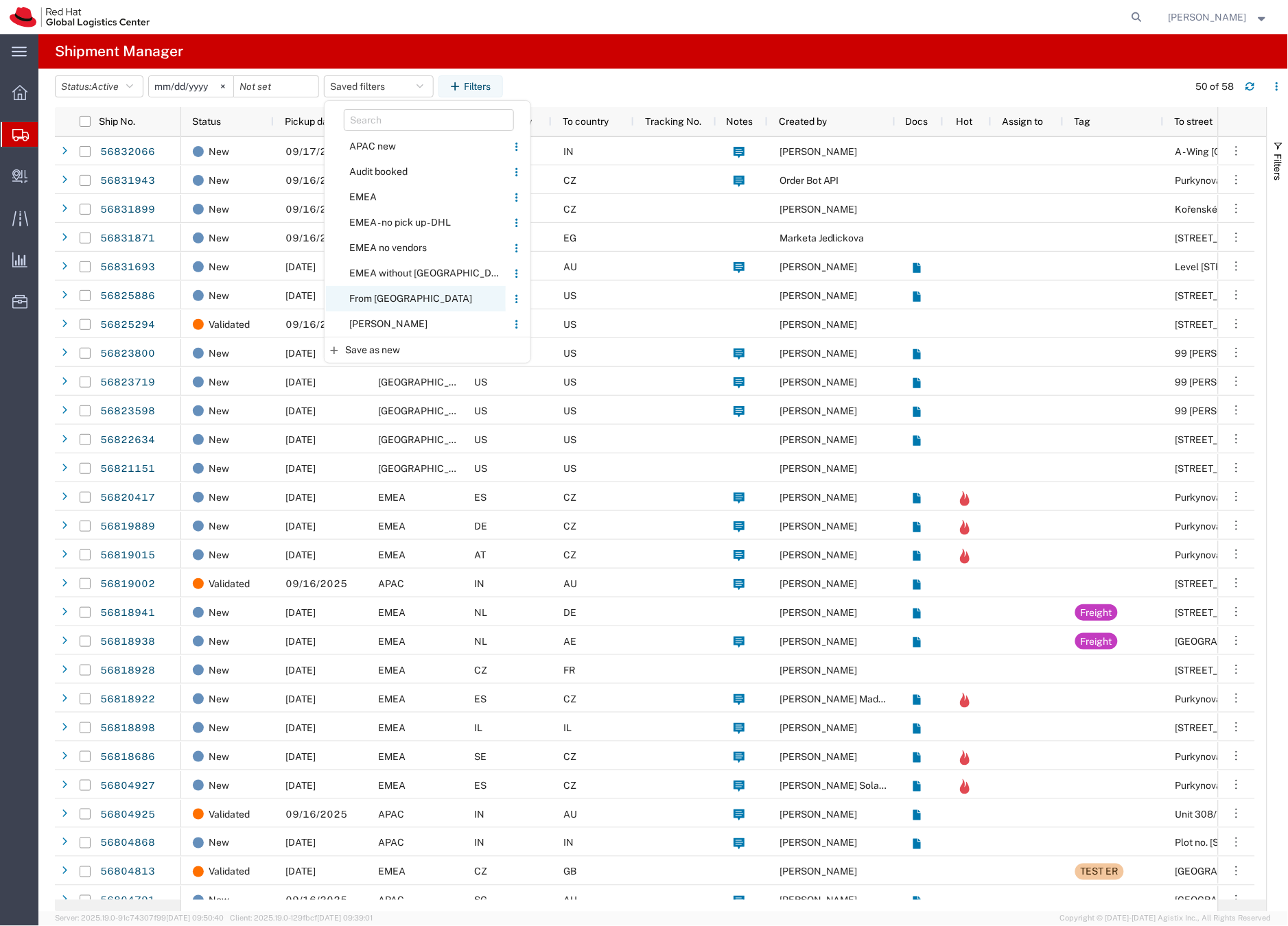
click at [382, 292] on span "From CZ" at bounding box center [415, 298] width 179 height 25
type input "2020-05-05"
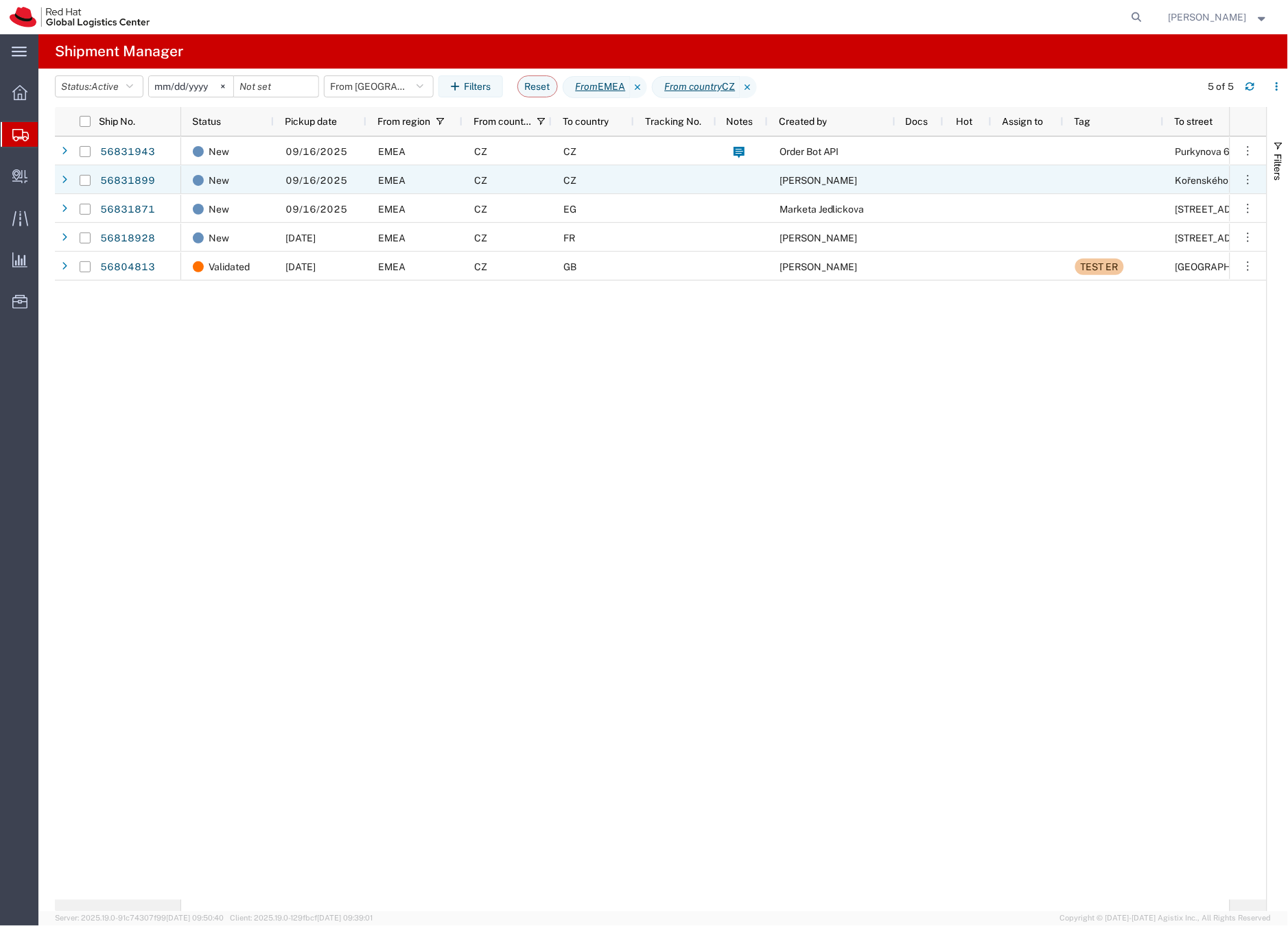
click at [425, 181] on div "EMEA" at bounding box center [414, 179] width 96 height 29
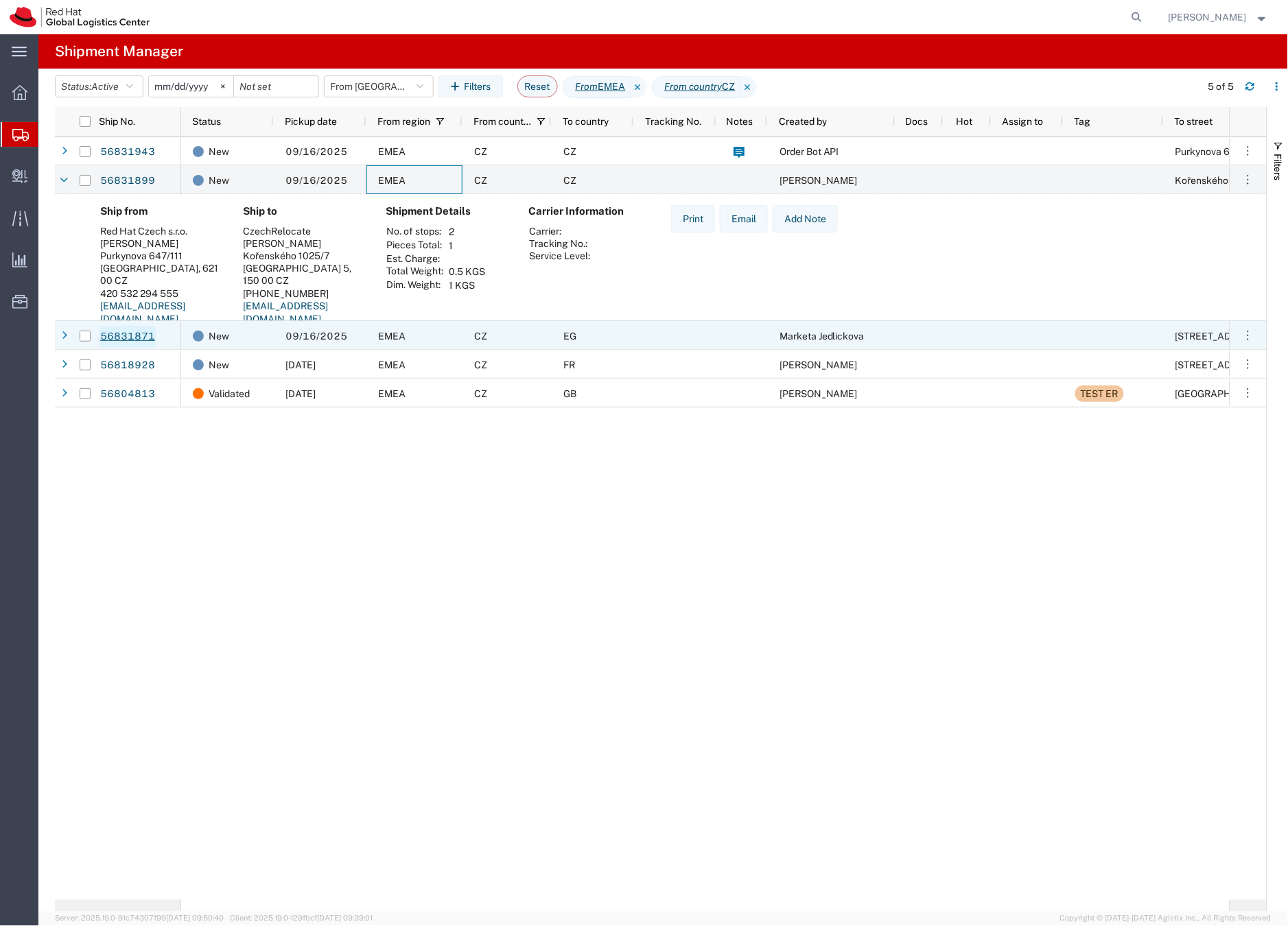
click at [143, 337] on link "56831871" at bounding box center [127, 337] width 56 height 22
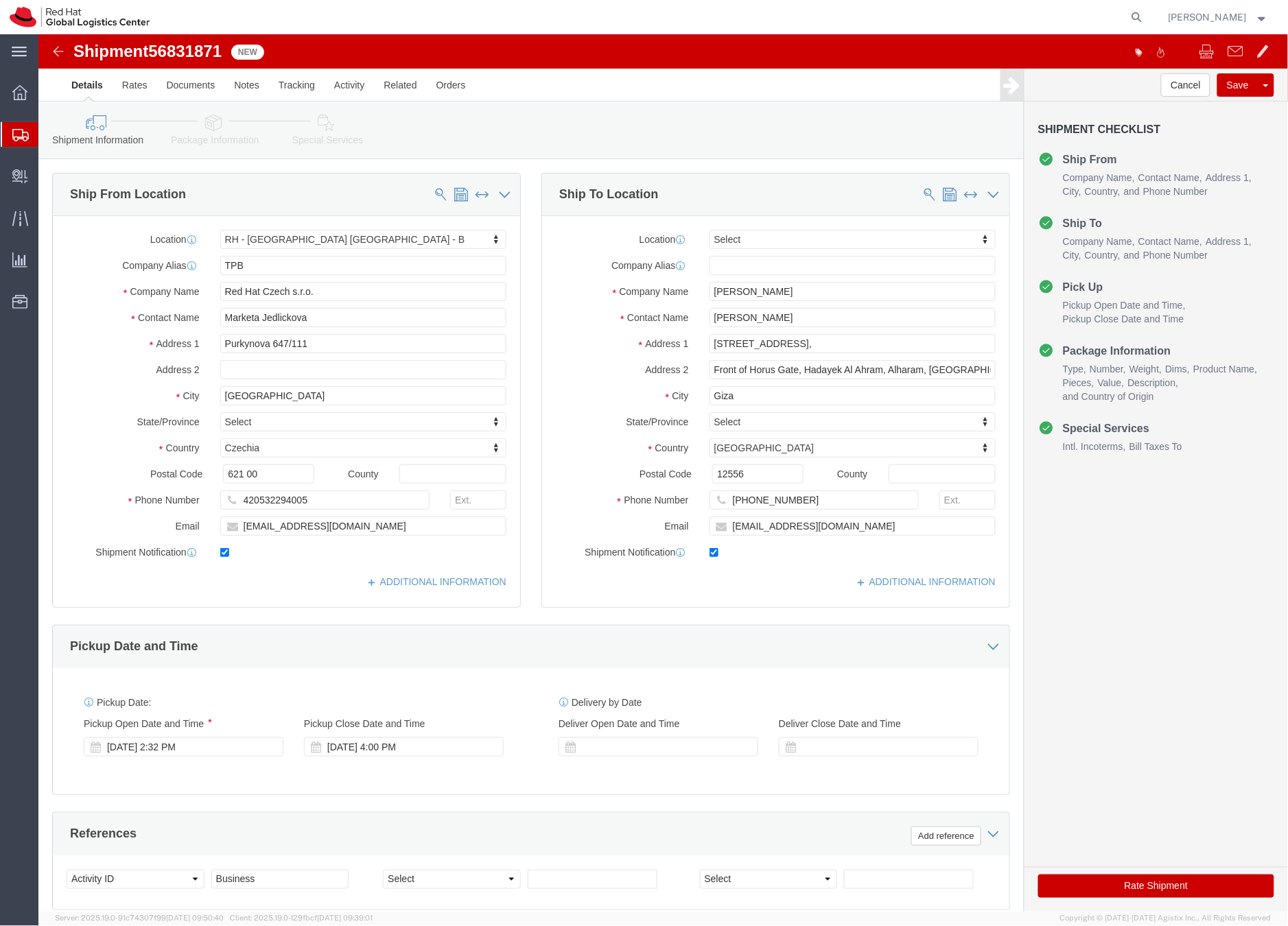
select select "38036"
select select
click icon
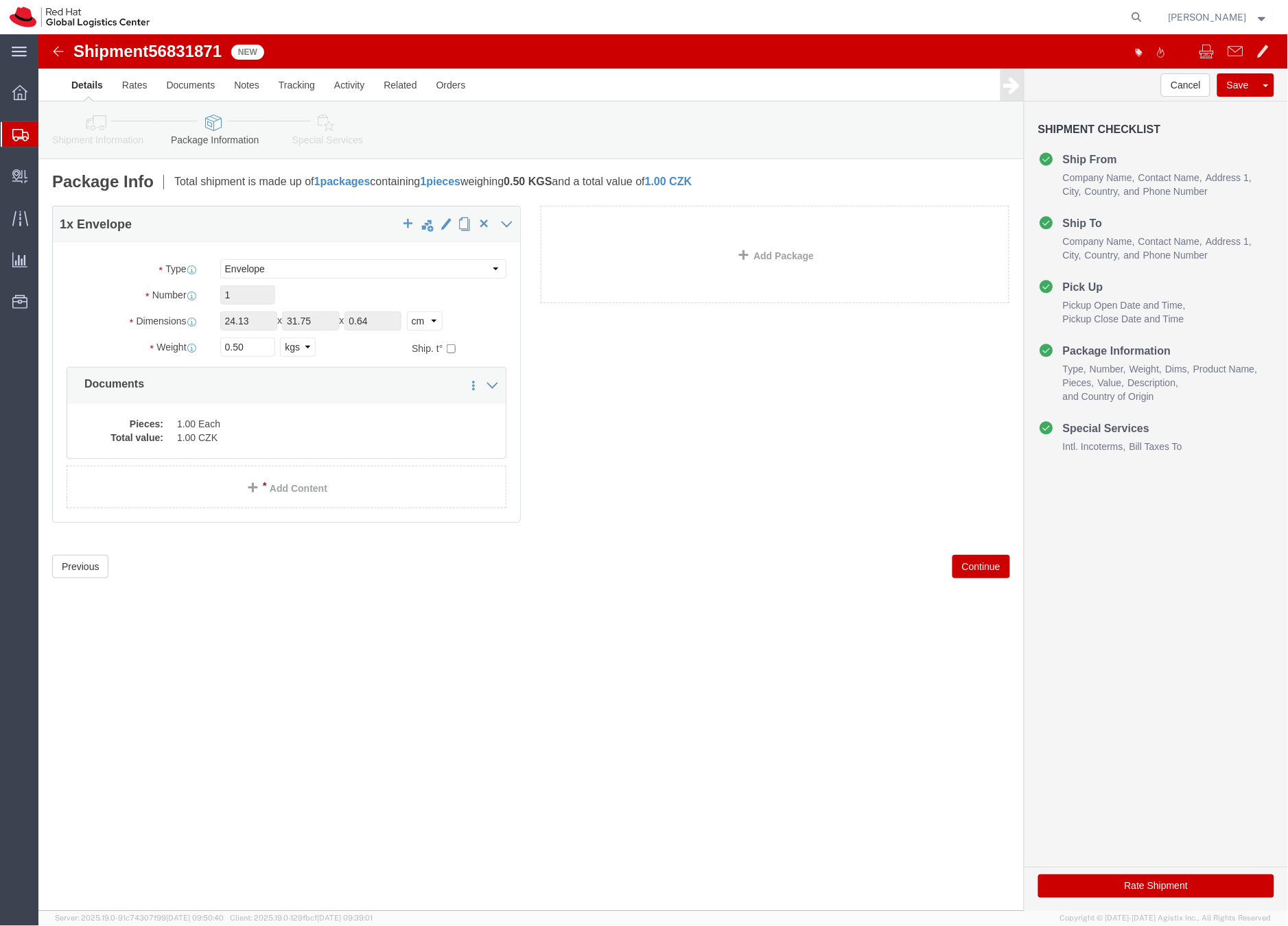
click link "Shipment Information"
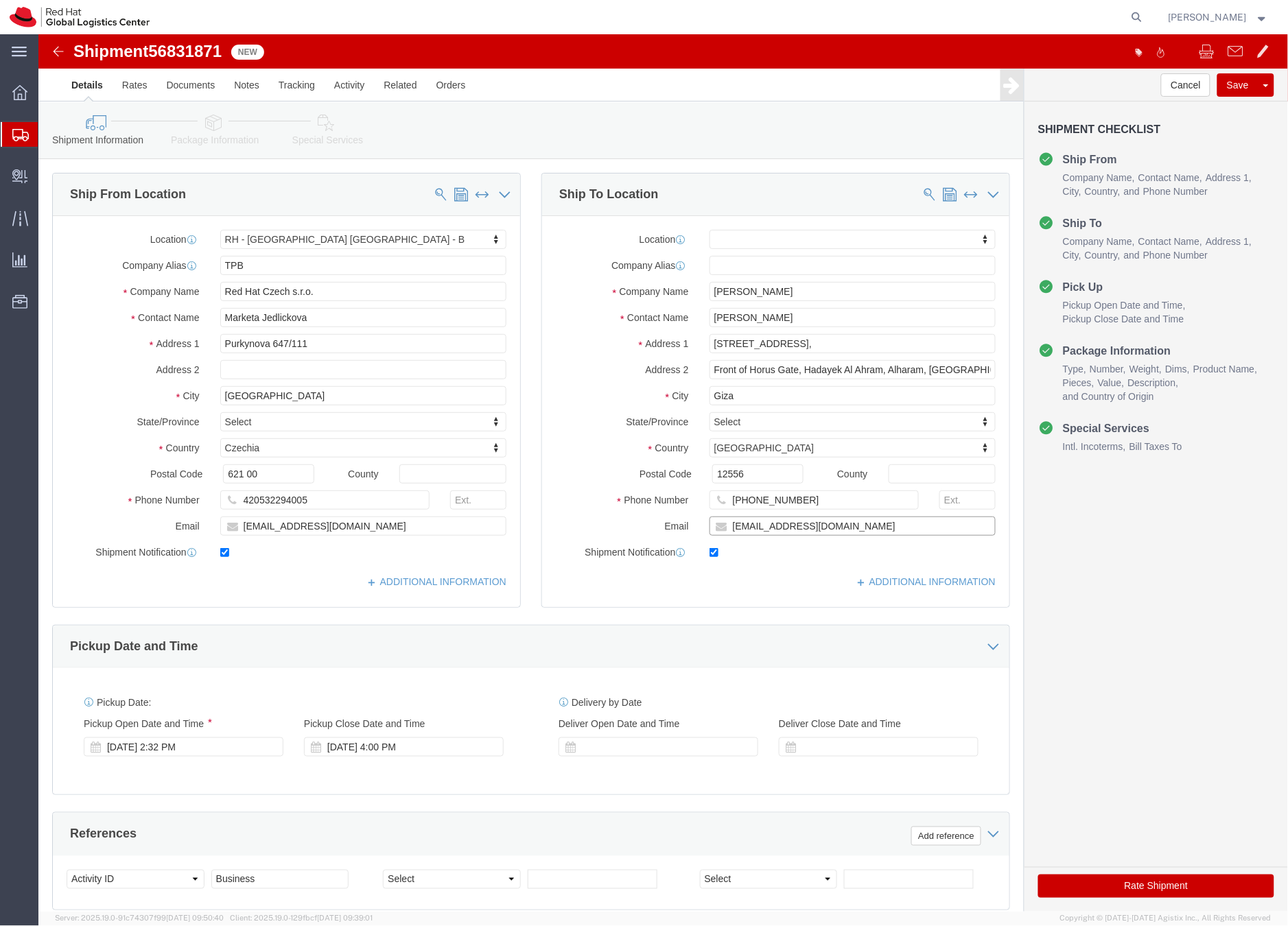
click input "mabdelfa@redhat.com"
type input "mabdelfa@redhat.com,EMEAlogistics@redhat.com"
click icon
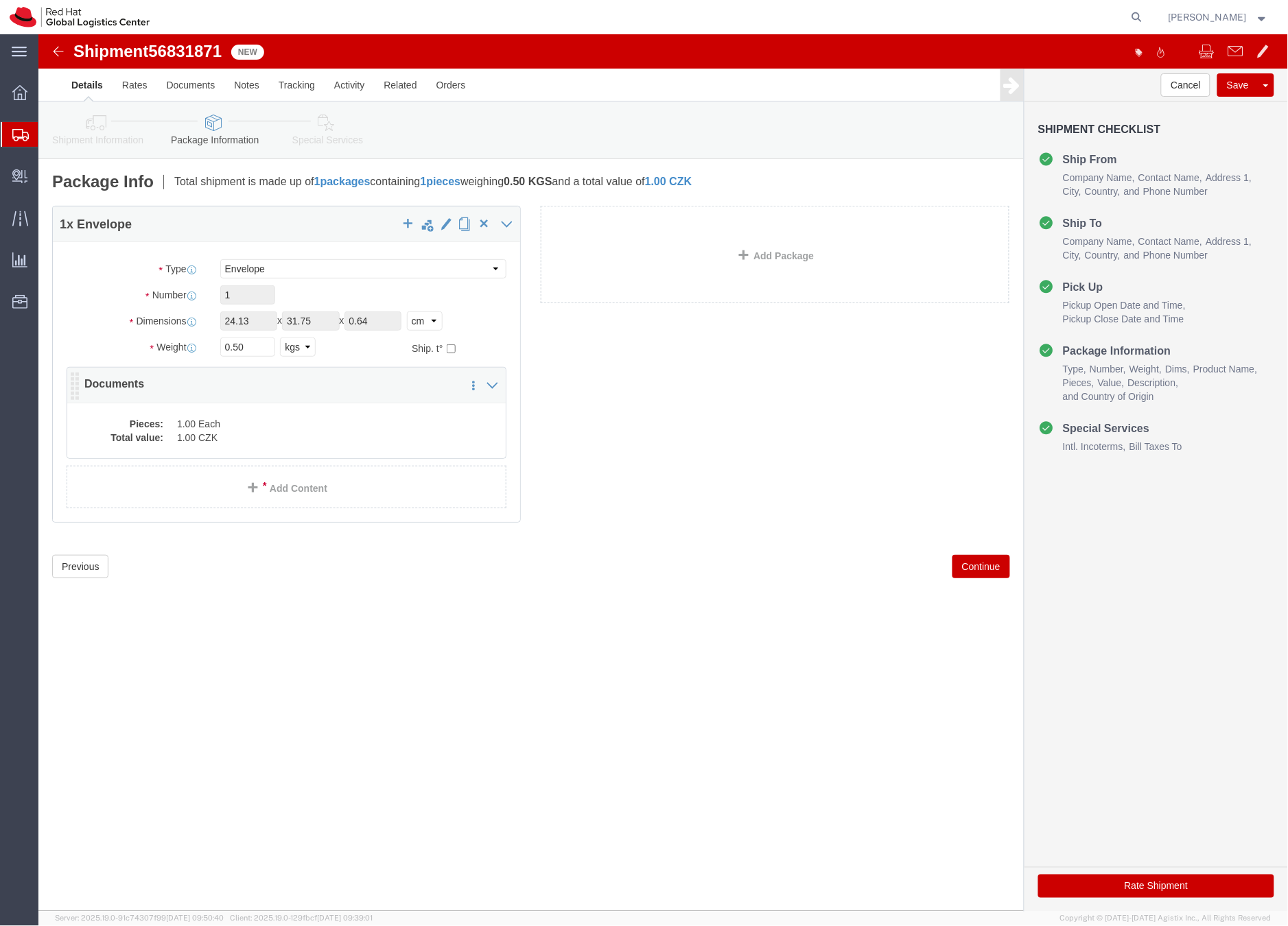
click dd "1.00 CZK"
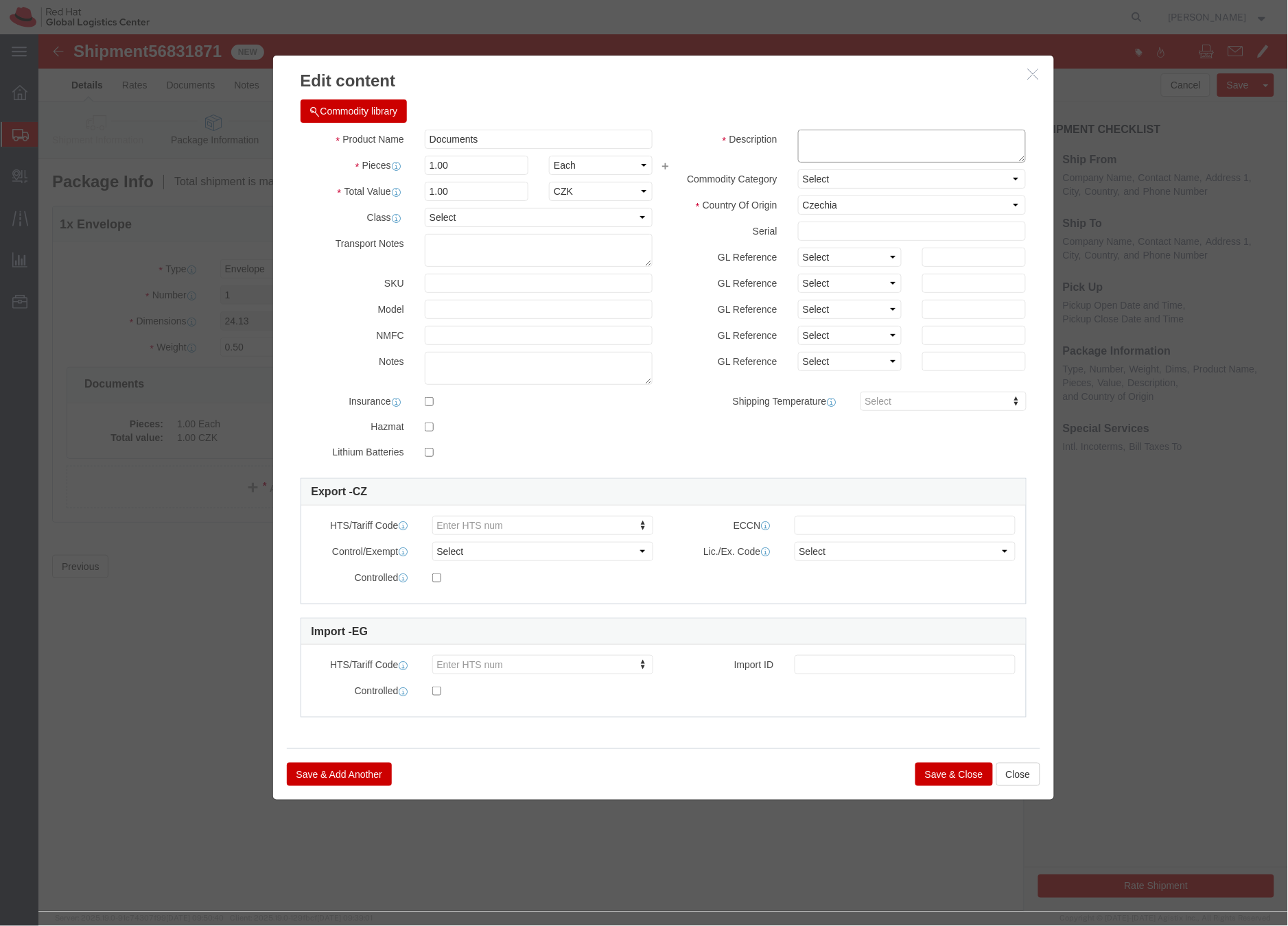
click textarea
type textarea "HR letter"
click button "Save & Close"
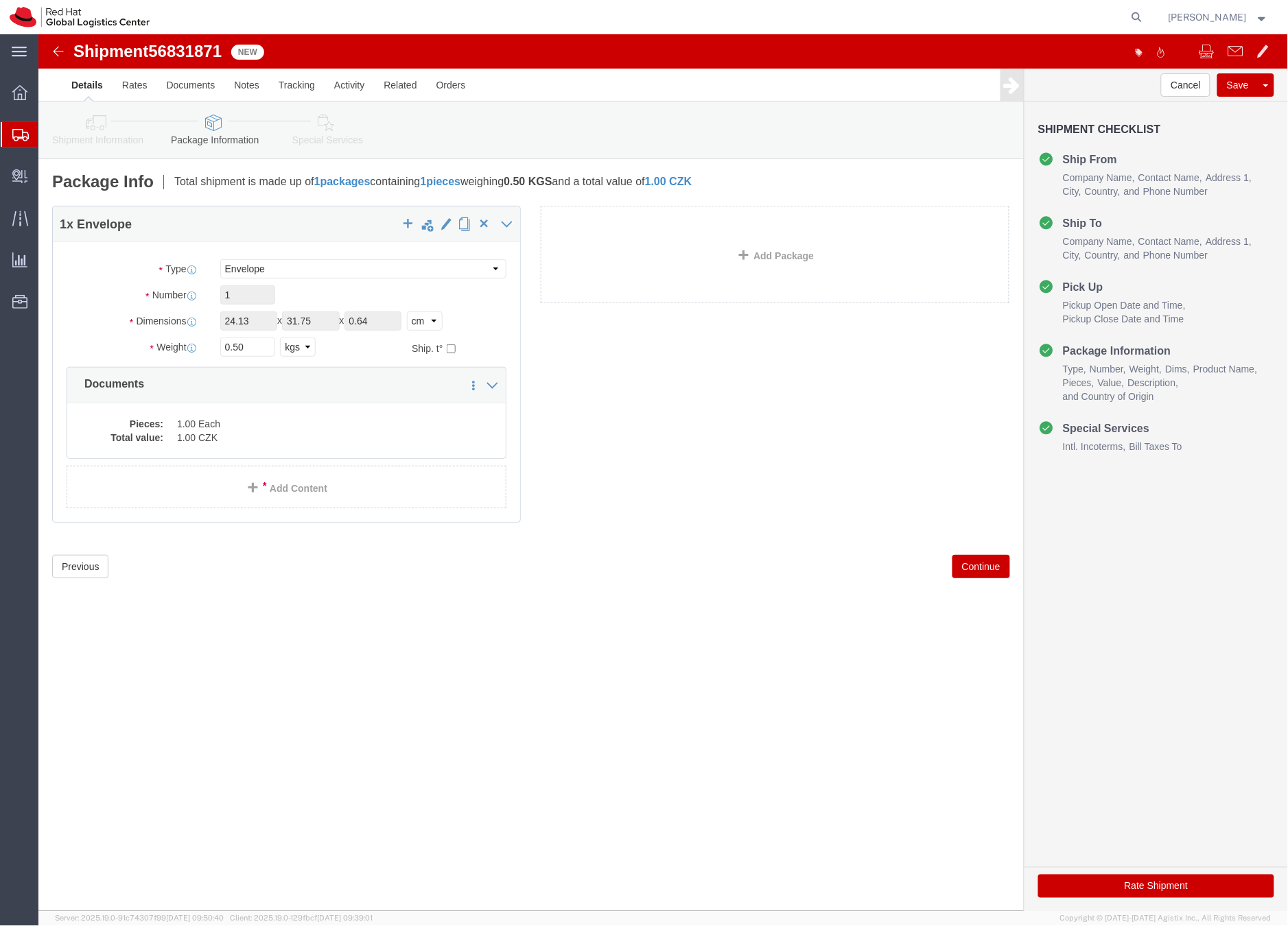
click icon
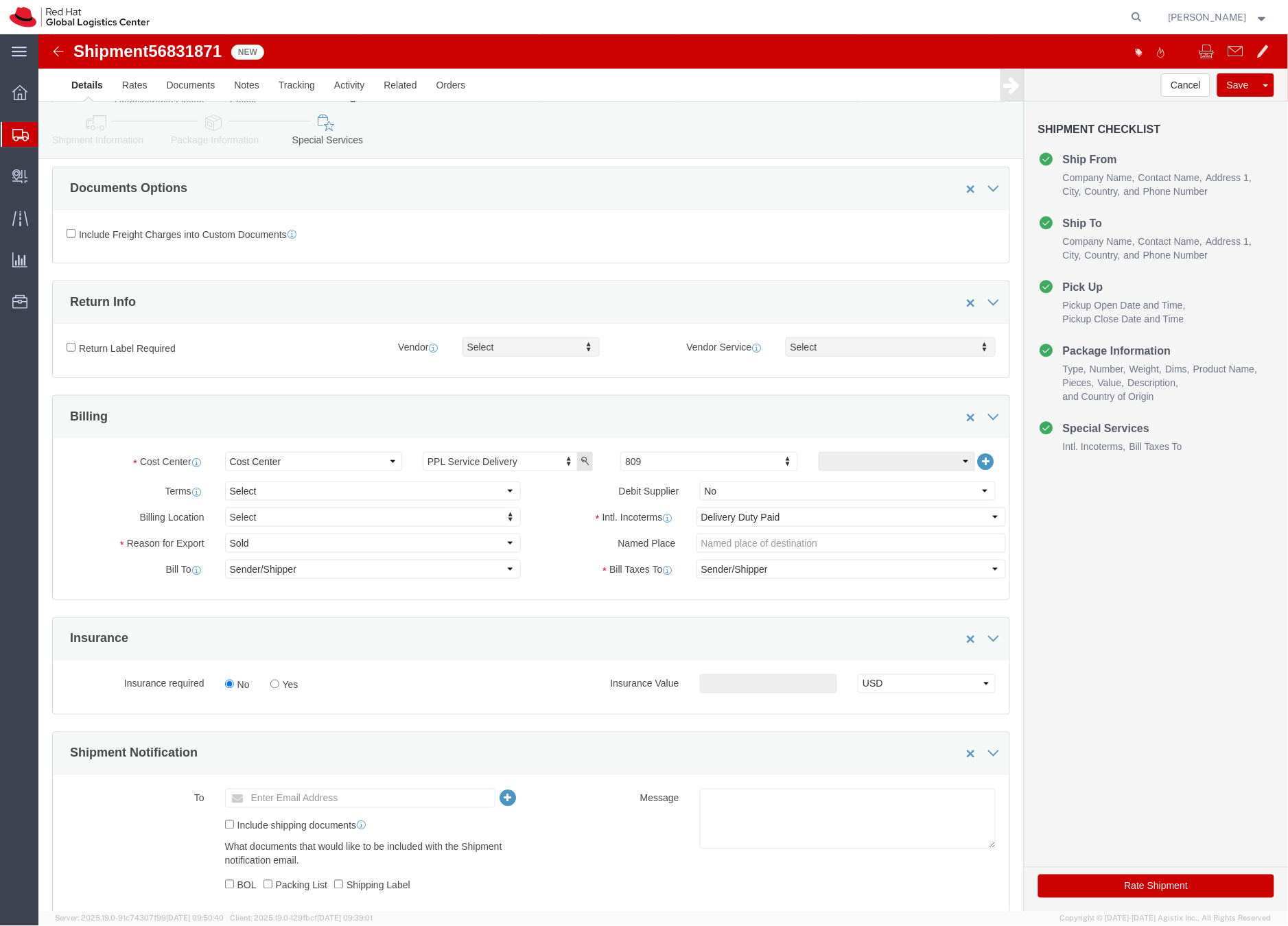
scroll to position [275, 0]
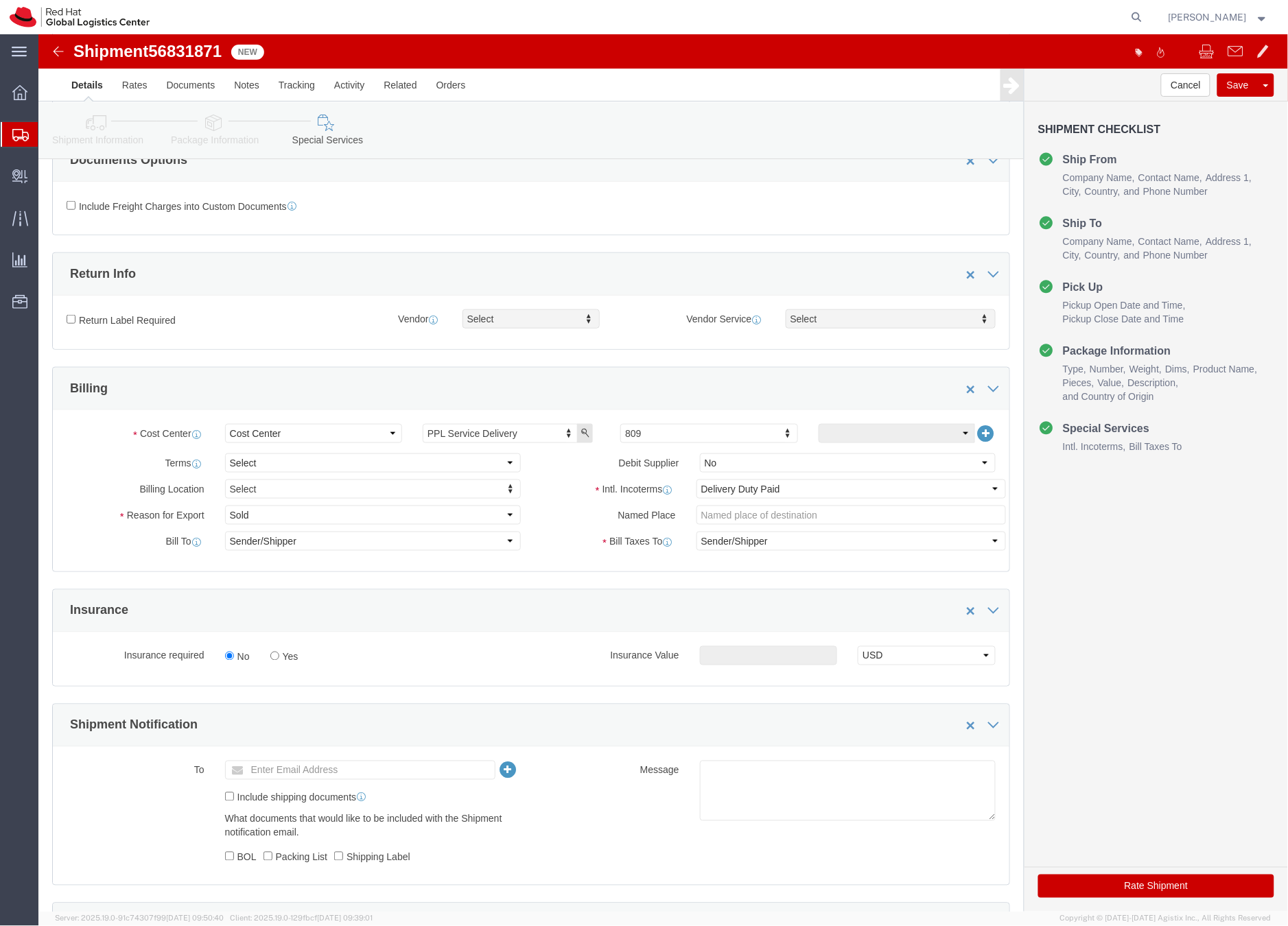
click button "Rate Shipment"
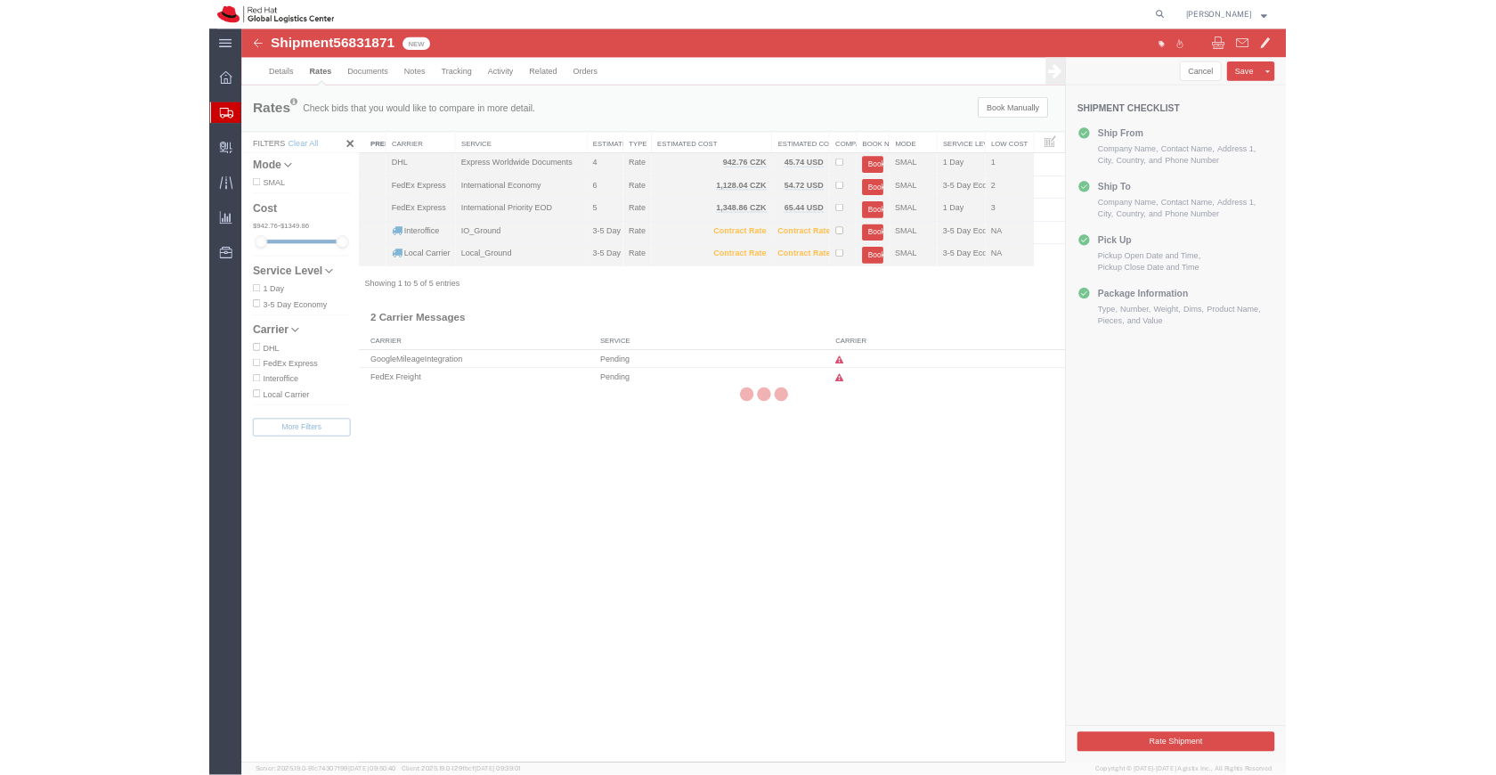
scroll to position [0, 0]
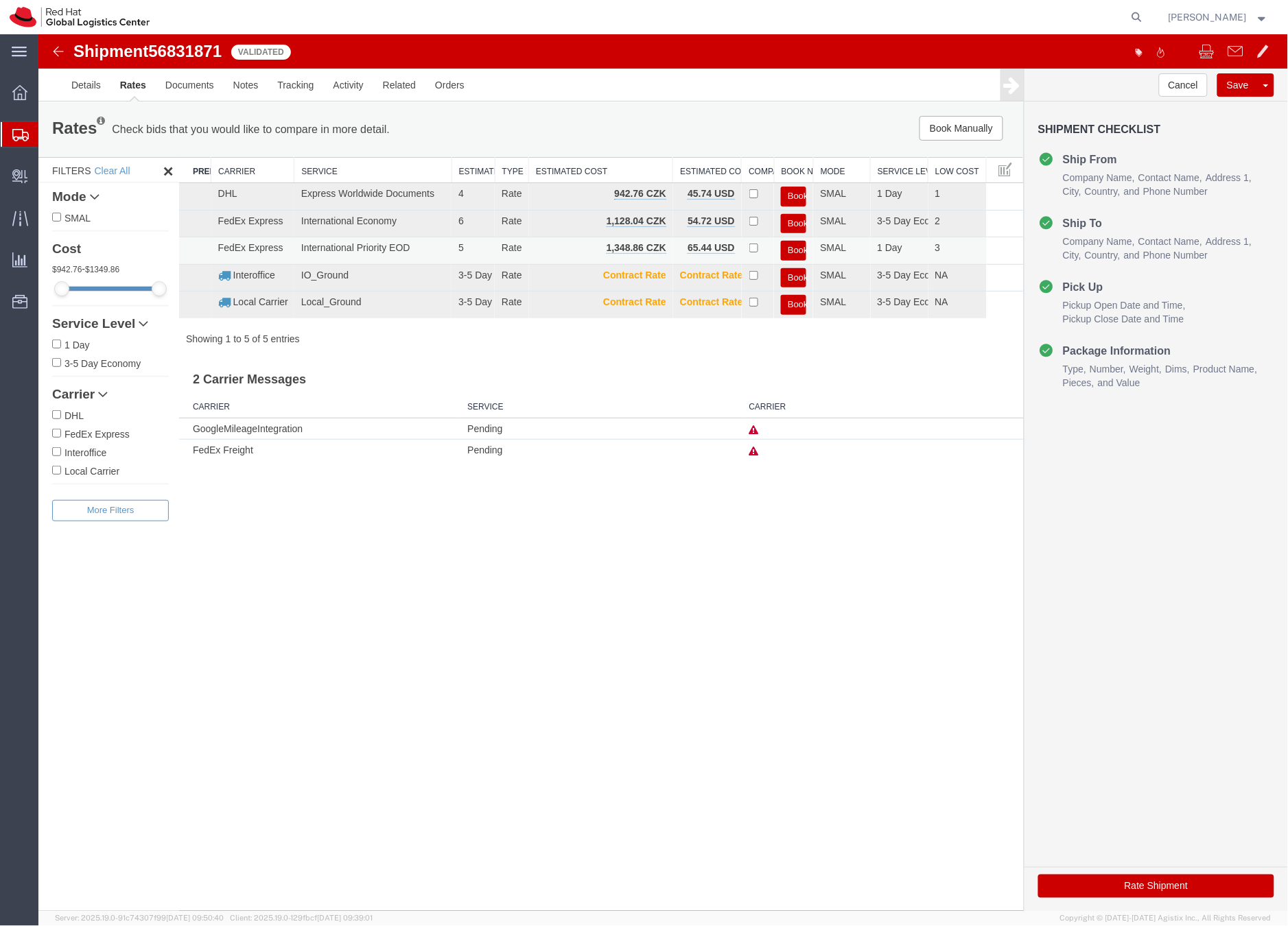
click at [800, 248] on button "Book" at bounding box center [793, 250] width 25 height 20
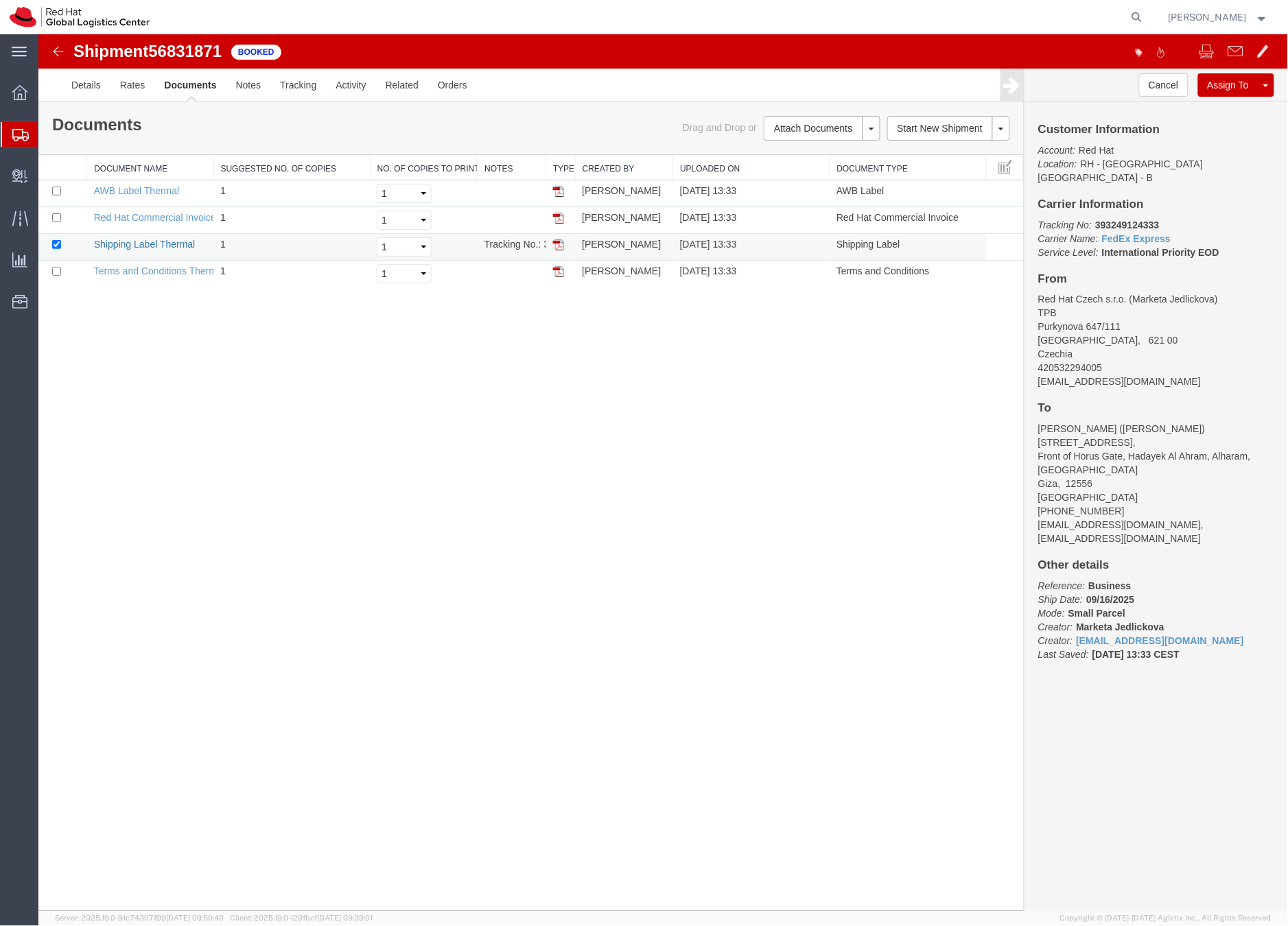
click at [176, 244] on link "Shipping Label Thermal" at bounding box center [144, 243] width 102 height 11
click at [22, 135] on icon at bounding box center [20, 135] width 16 height 12
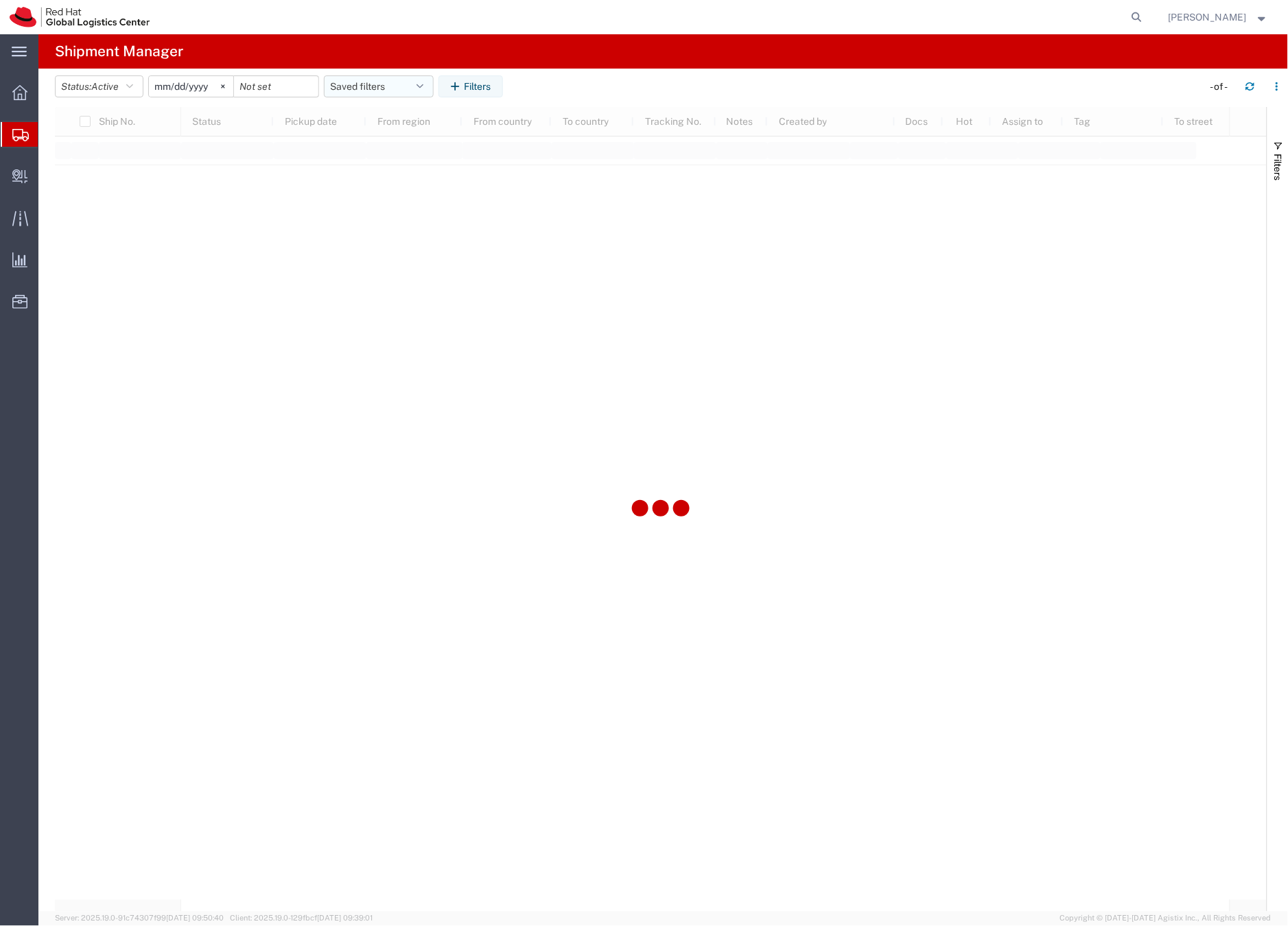
click at [334, 85] on button "Saved filters" at bounding box center [378, 86] width 110 height 22
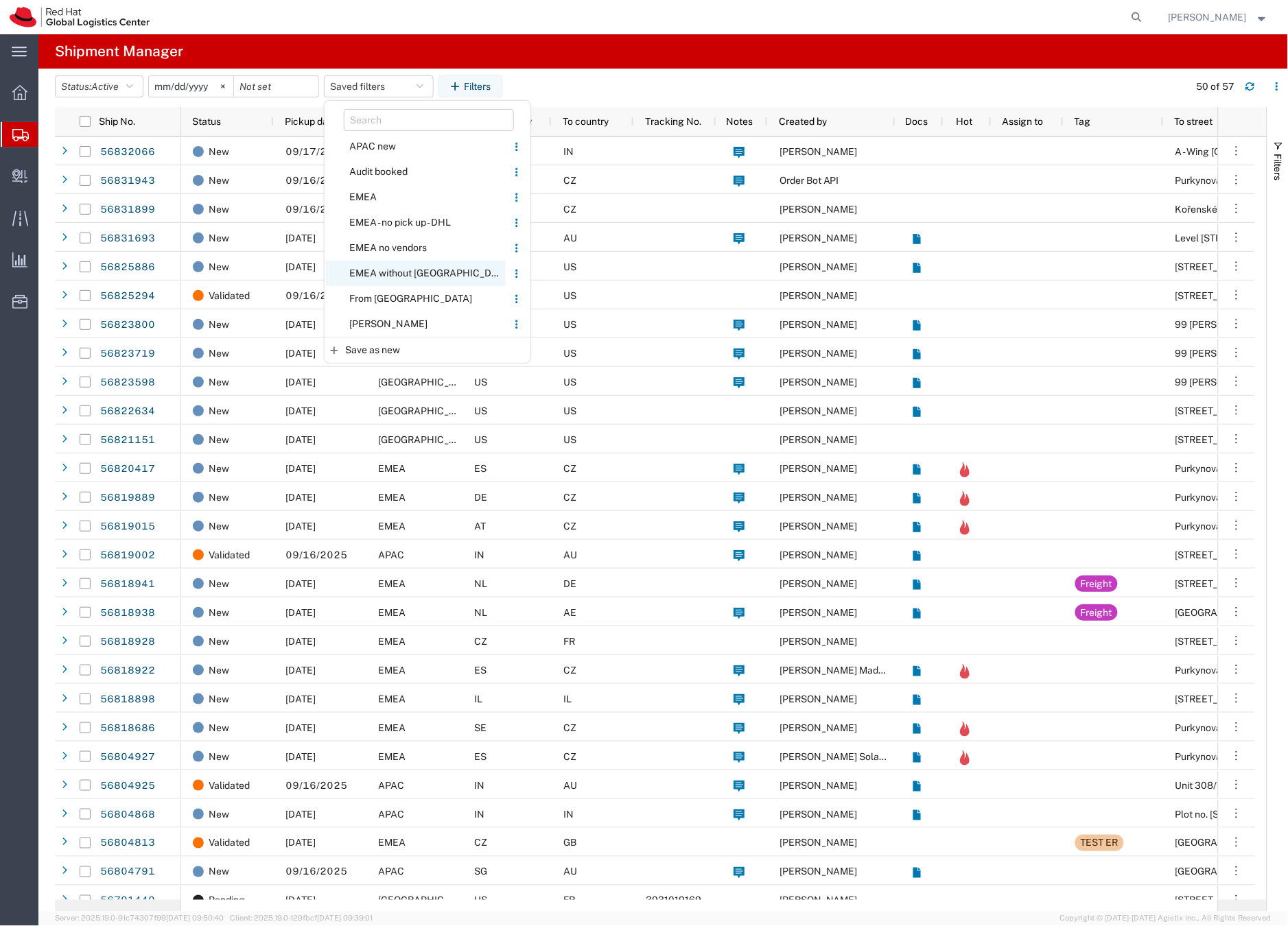
click at [377, 276] on span "EMEA without Brno" at bounding box center [415, 273] width 179 height 25
type input "2023-06-14"
